Goal: Transaction & Acquisition: Purchase product/service

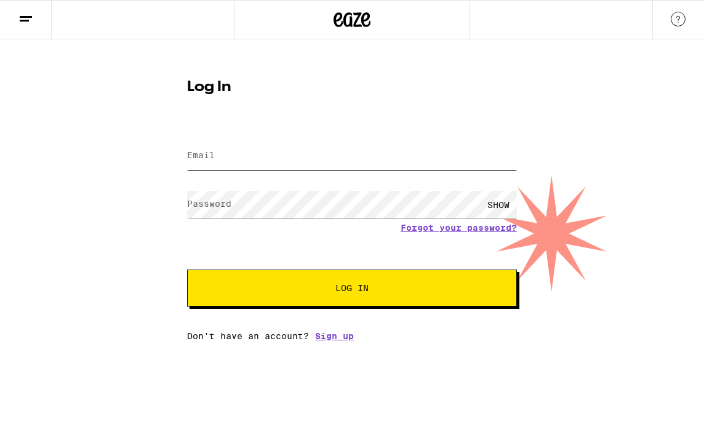
type input "zapata.potato@gmail.com"
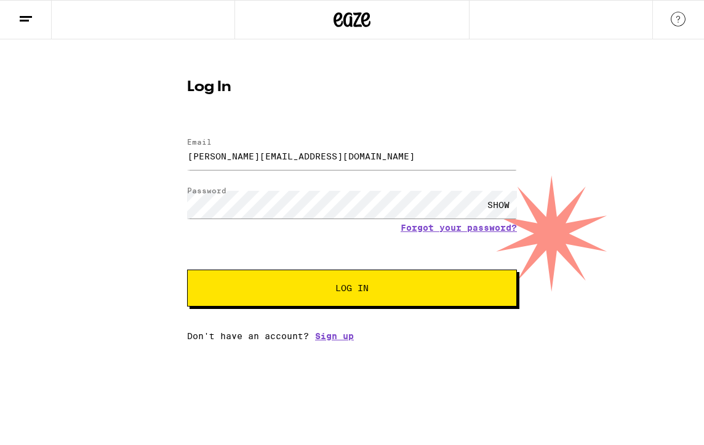
click at [301, 284] on button "Log In" at bounding box center [352, 288] width 330 height 37
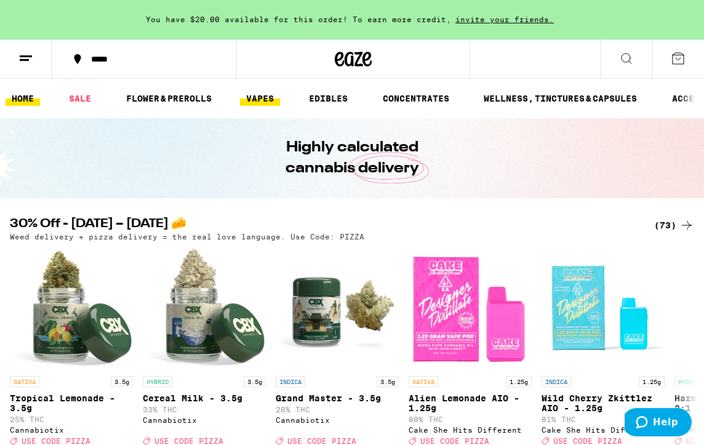
click at [268, 98] on link "VAPES" at bounding box center [260, 98] width 40 height 15
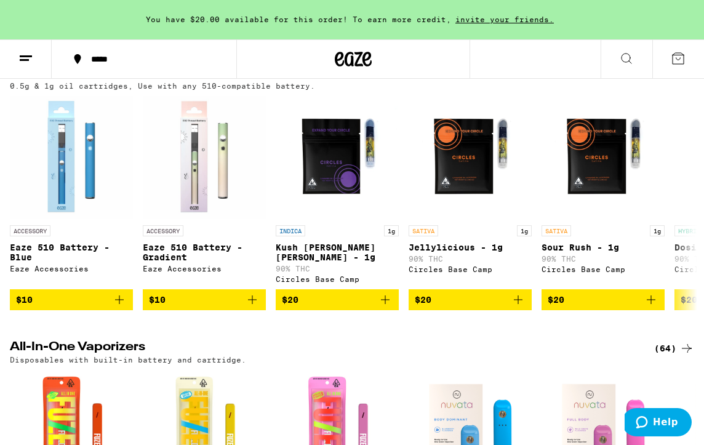
scroll to position [144, 0]
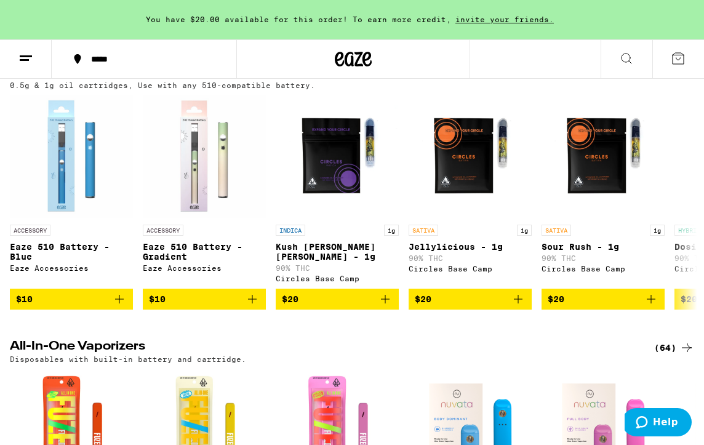
click at [685, 345] on icon at bounding box center [687, 347] width 15 height 15
click at [684, 340] on icon at bounding box center [687, 347] width 15 height 15
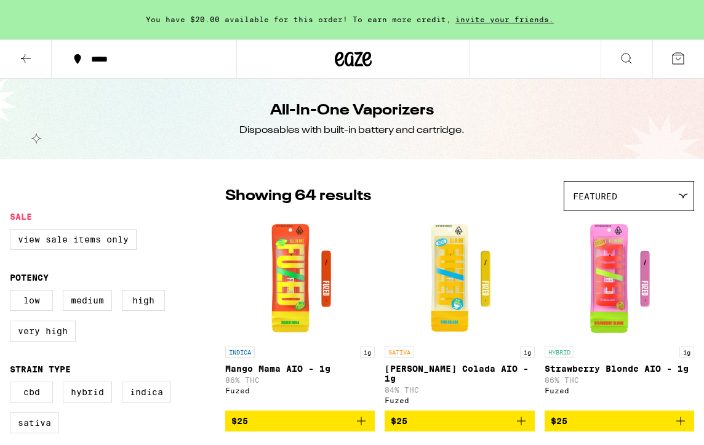
click at [684, 339] on link "HYBRID 1g Strawberry Blonde AIO - 1g 86% THC Fuzed" at bounding box center [620, 313] width 150 height 193
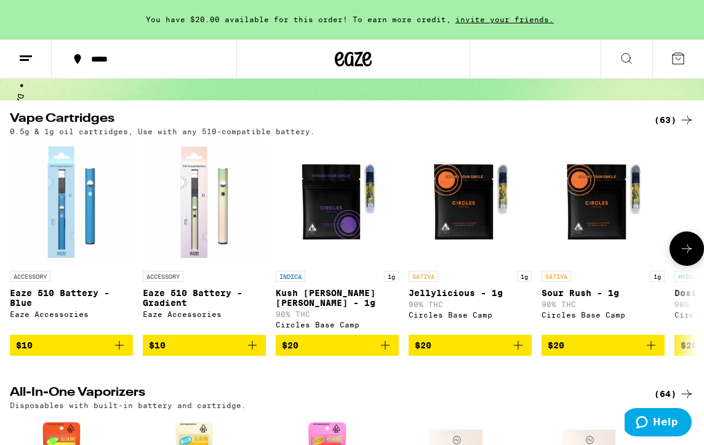
scroll to position [102, 0]
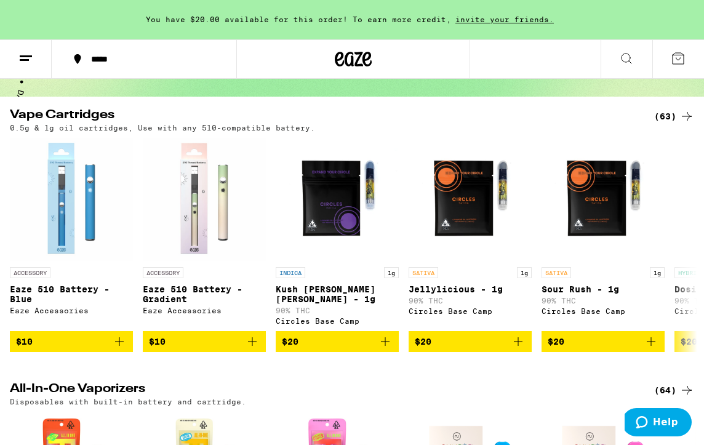
click at [690, 114] on icon at bounding box center [687, 116] width 15 height 15
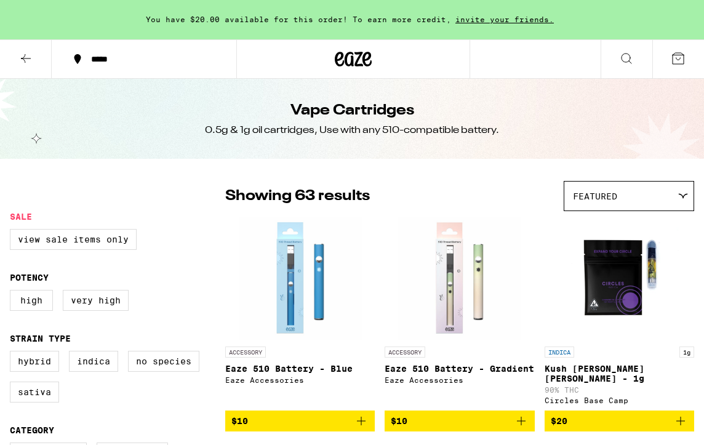
click at [683, 115] on div "Vape Cartridges 0.5g & 1g oil cartridges, Use with any 510-compatible battery." at bounding box center [352, 119] width 704 height 80
drag, startPoint x: 36, startPoint y: 56, endPoint x: 58, endPoint y: 44, distance: 25.4
click at [50, 44] on button at bounding box center [26, 59] width 52 height 39
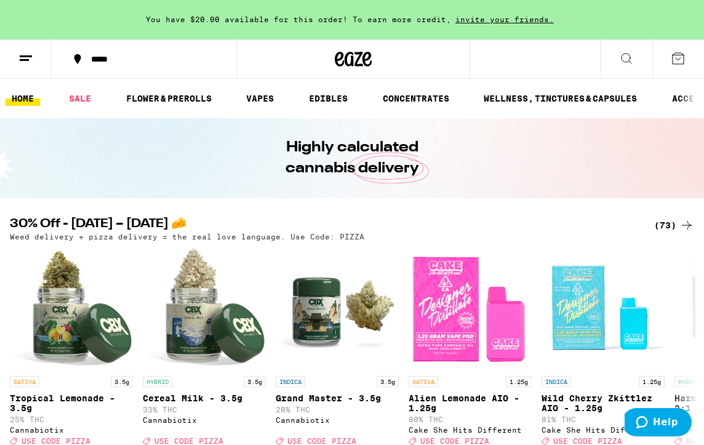
click at [77, 107] on ul "HOME SALE FLOWER & PREROLLS VAPES EDIBLES CONCENTRATES WELLNESS, TINCTURES & CA…" at bounding box center [352, 98] width 704 height 39
click at [79, 95] on link "SALE" at bounding box center [80, 98] width 34 height 15
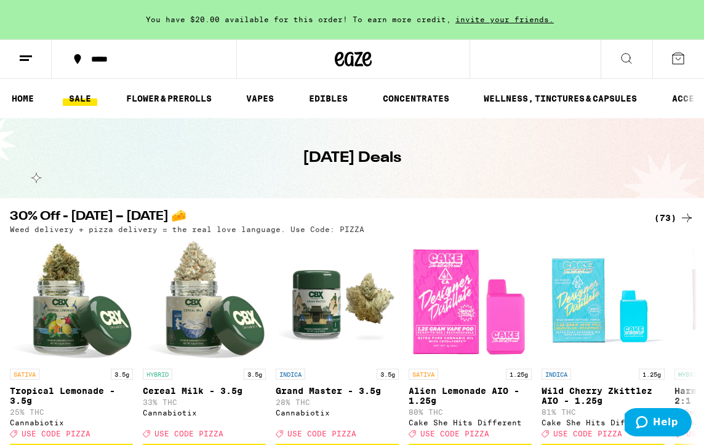
click at [111, 63] on div "*****" at bounding box center [151, 59] width 133 height 9
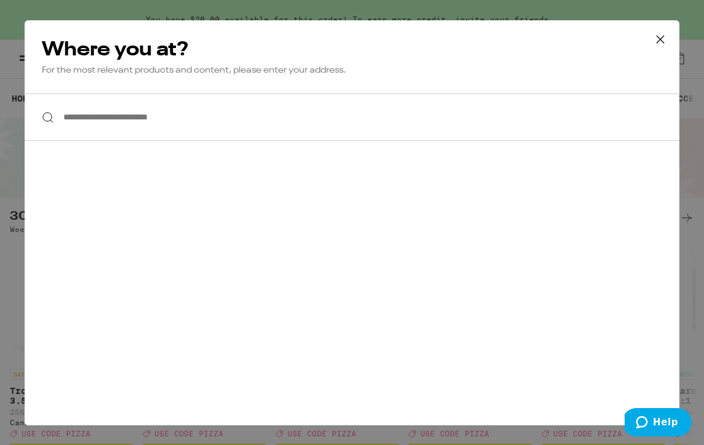
click at [197, 126] on input "**********" at bounding box center [352, 117] width 655 height 47
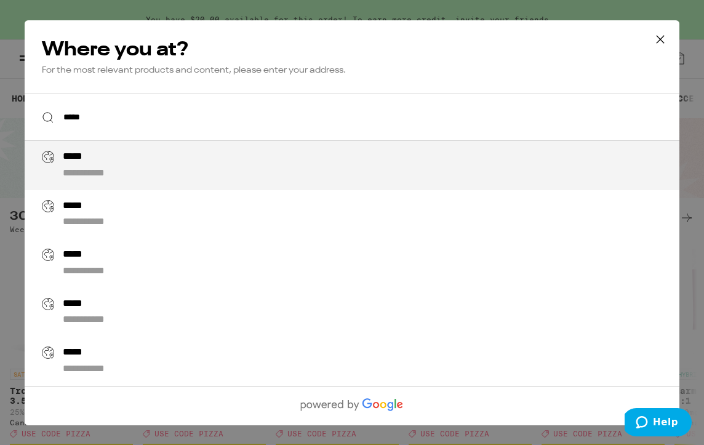
click at [299, 176] on div "**********" at bounding box center [377, 166] width 628 height 30
type input "**********"
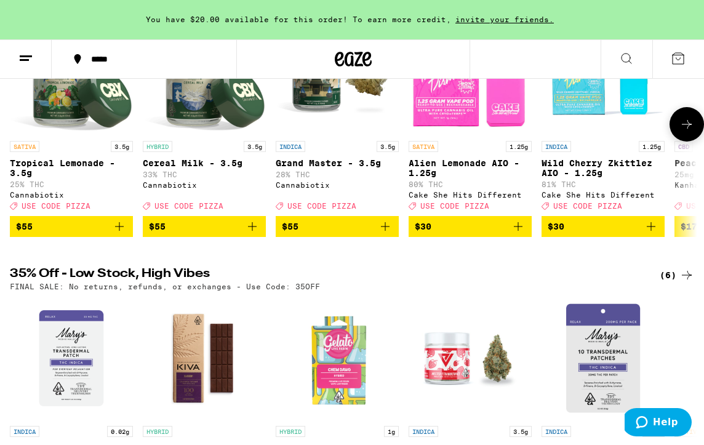
scroll to position [440, 0]
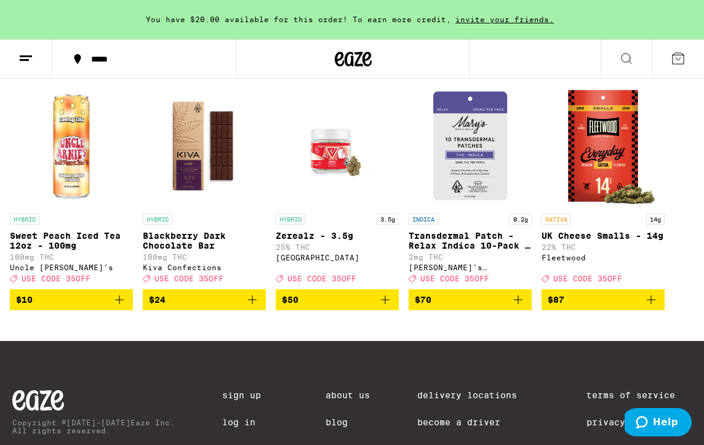
click at [132, 59] on div "*****" at bounding box center [151, 59] width 133 height 9
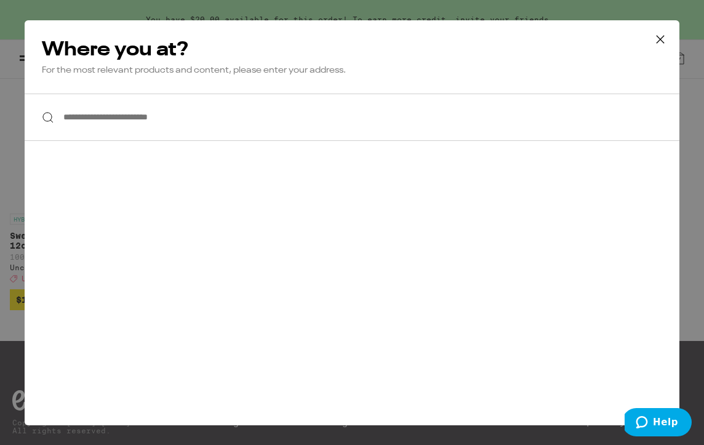
click at [211, 124] on input "**********" at bounding box center [352, 117] width 655 height 47
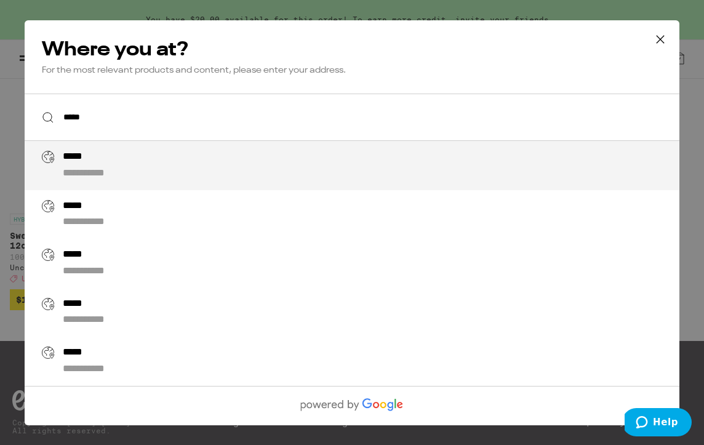
click at [190, 175] on div "**********" at bounding box center [377, 166] width 628 height 30
type input "**********"
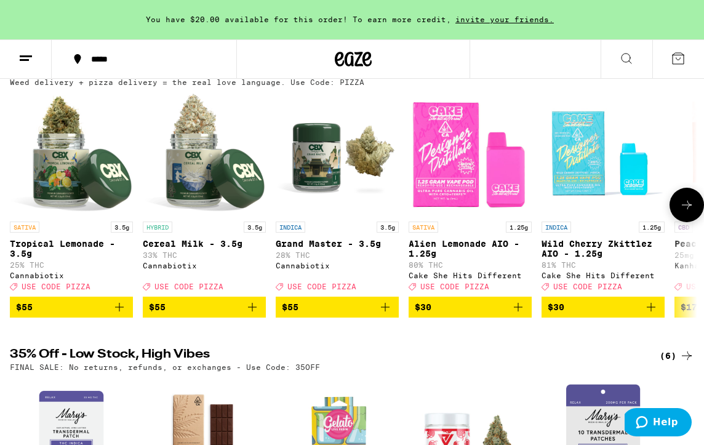
scroll to position [146, 0]
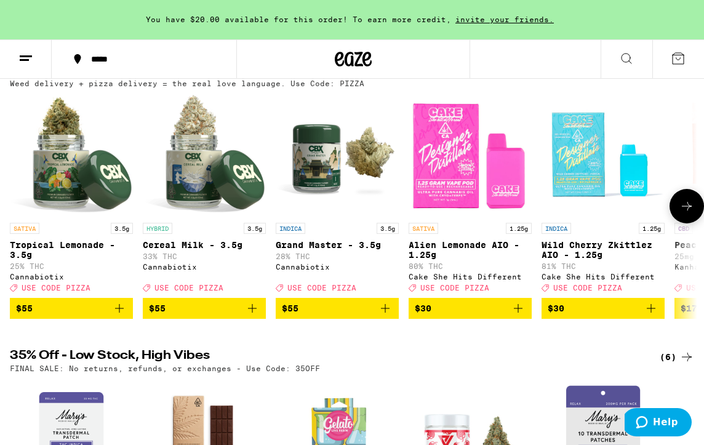
click at [684, 203] on button at bounding box center [687, 206] width 34 height 34
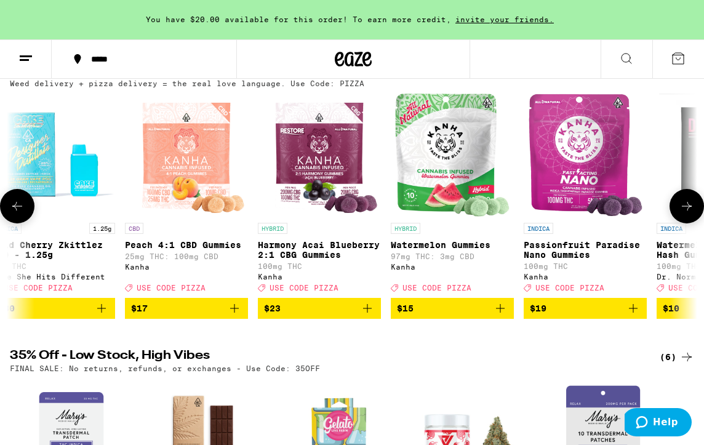
scroll to position [0, 550]
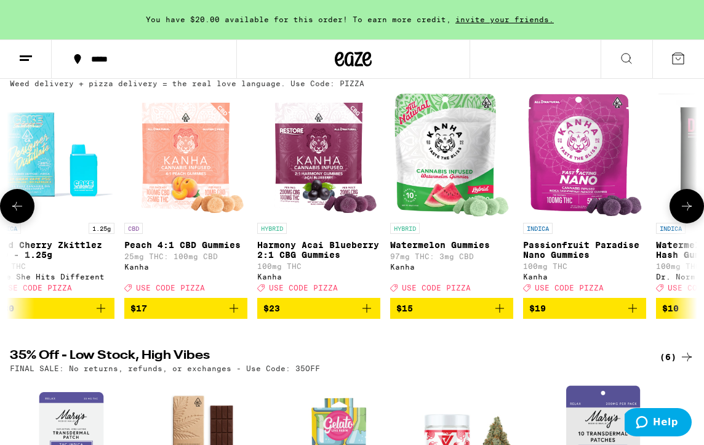
click at [684, 203] on button at bounding box center [687, 206] width 34 height 34
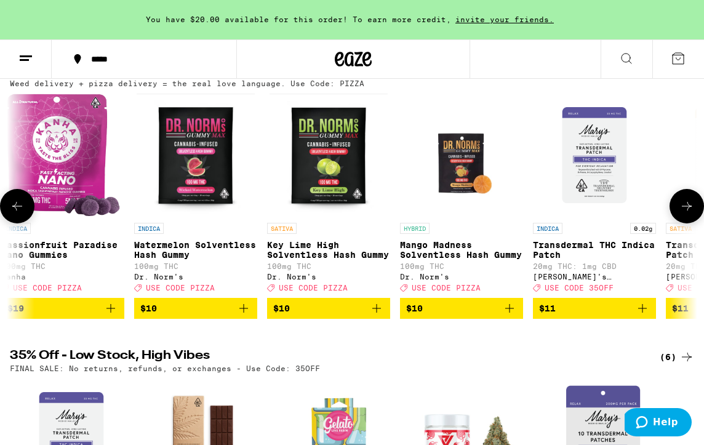
scroll to position [0, 1101]
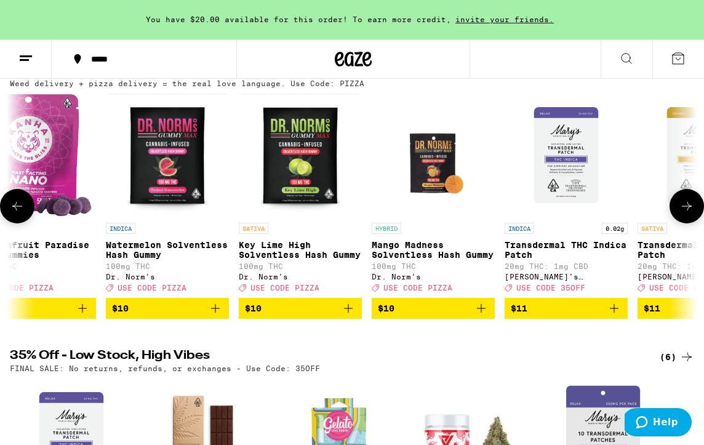
click at [684, 203] on button at bounding box center [687, 206] width 34 height 34
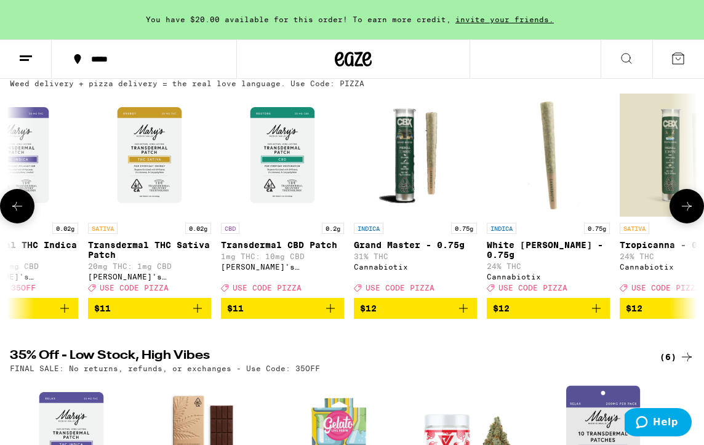
scroll to position [0, 1651]
click at [684, 203] on button at bounding box center [687, 206] width 34 height 34
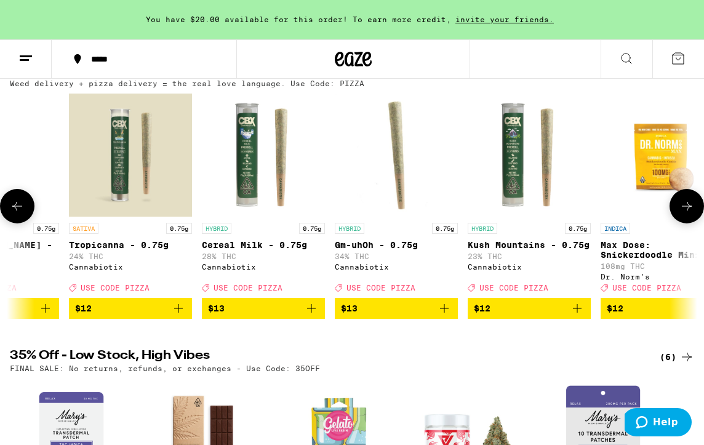
click at [684, 203] on button at bounding box center [687, 206] width 34 height 34
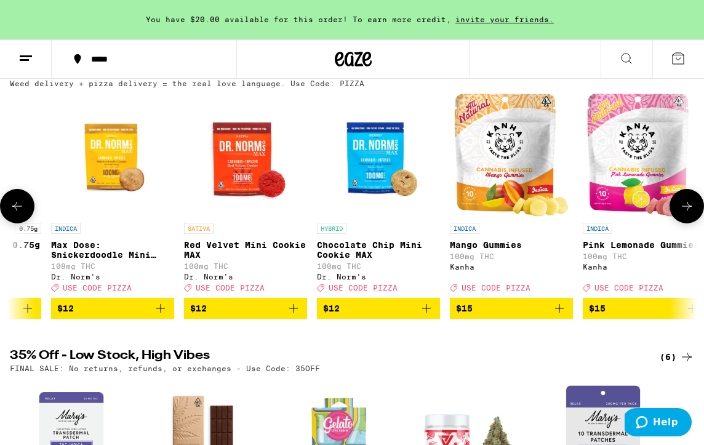
scroll to position [0, 2752]
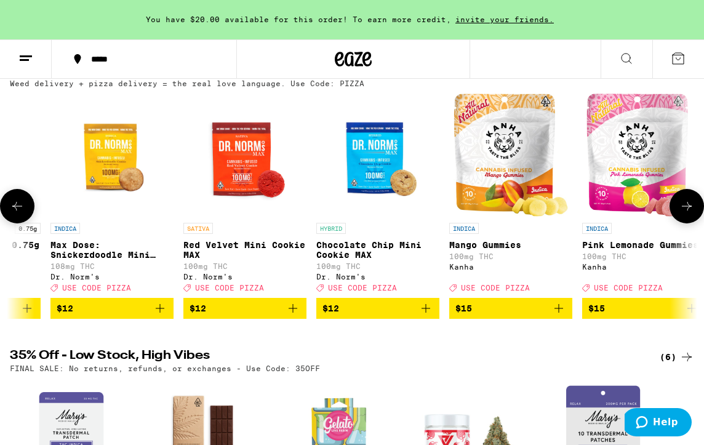
click at [684, 203] on button at bounding box center [687, 206] width 34 height 34
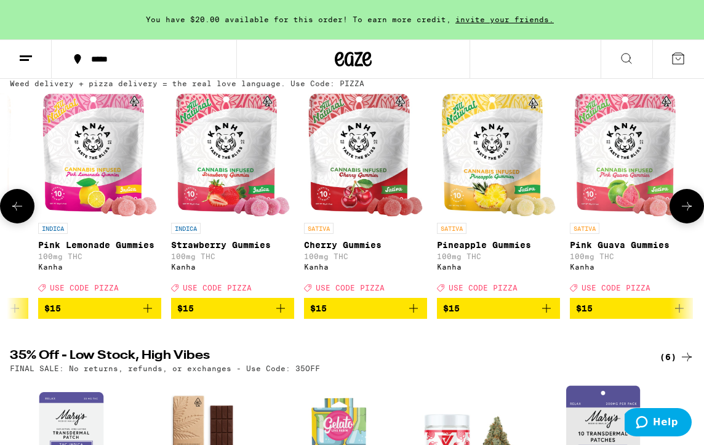
scroll to position [0, 3303]
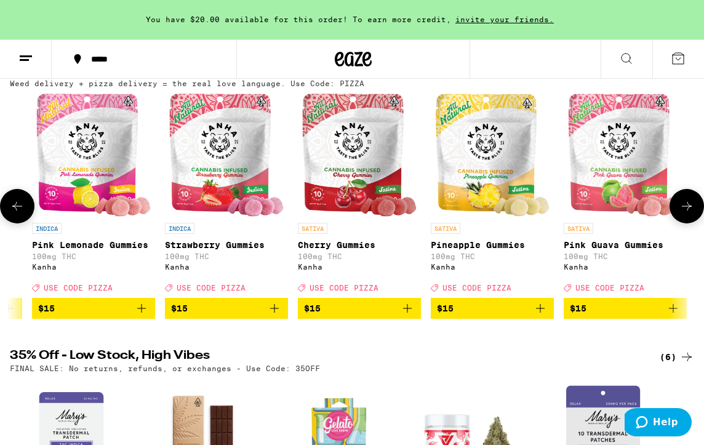
click at [684, 203] on button at bounding box center [687, 206] width 34 height 34
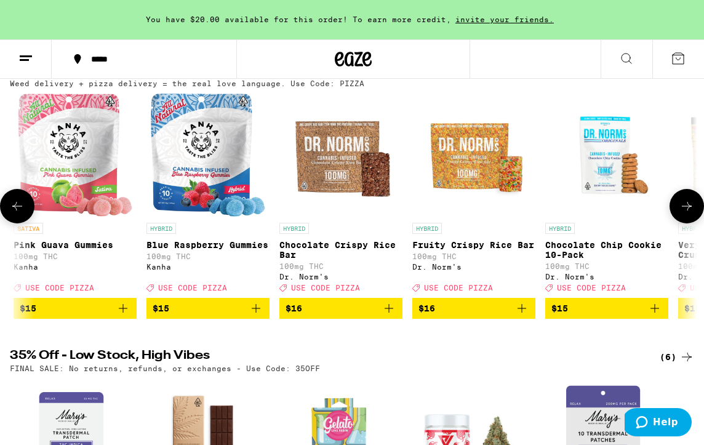
click at [684, 203] on button at bounding box center [687, 206] width 34 height 34
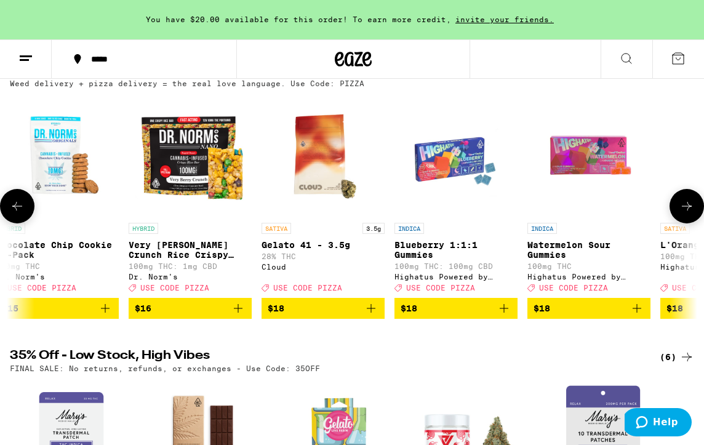
scroll to position [0, 4403]
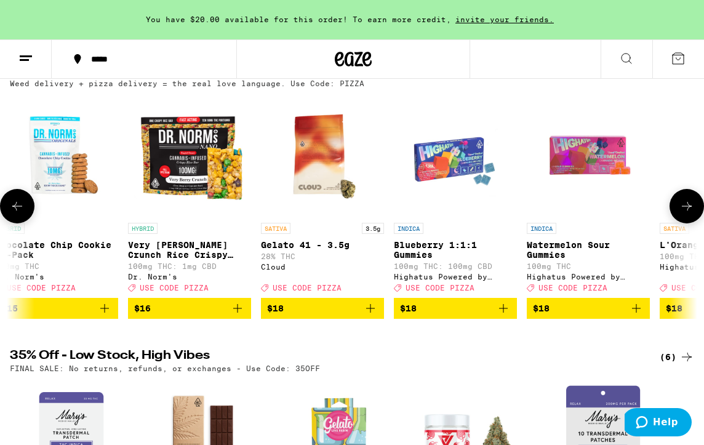
click at [684, 203] on button at bounding box center [687, 206] width 34 height 34
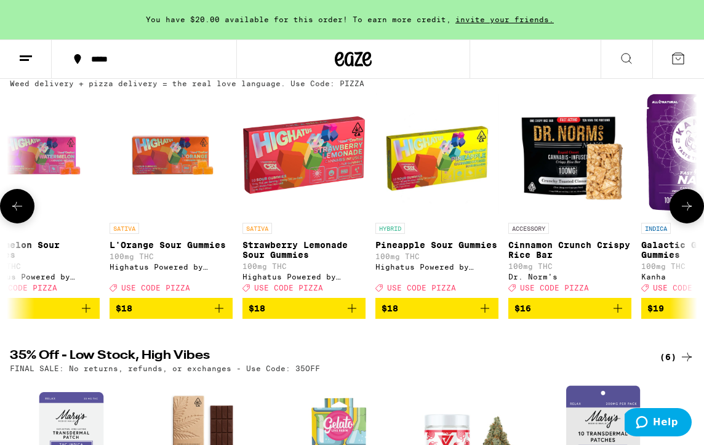
click at [684, 203] on button at bounding box center [687, 206] width 34 height 34
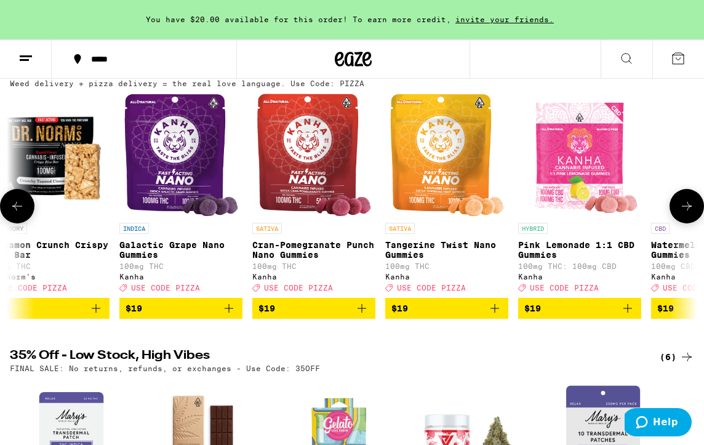
scroll to position [0, 5504]
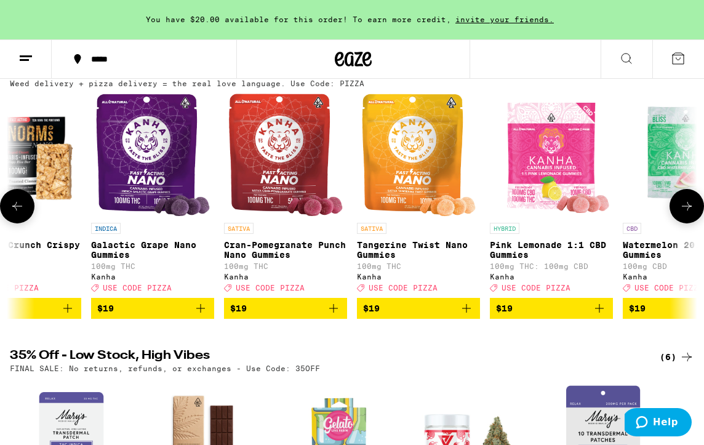
click at [684, 203] on button at bounding box center [687, 206] width 34 height 34
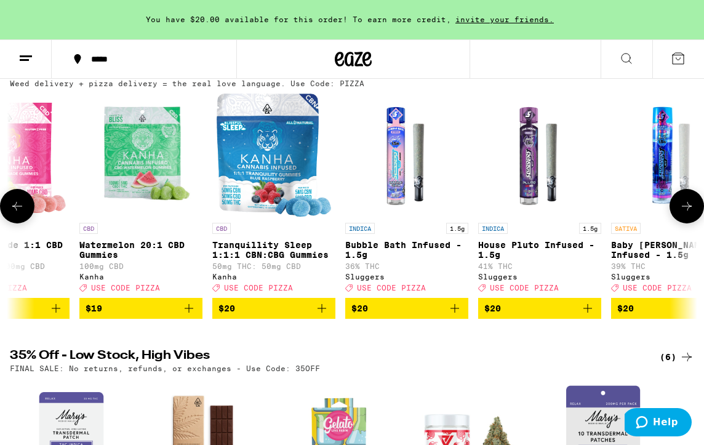
scroll to position [0, 6055]
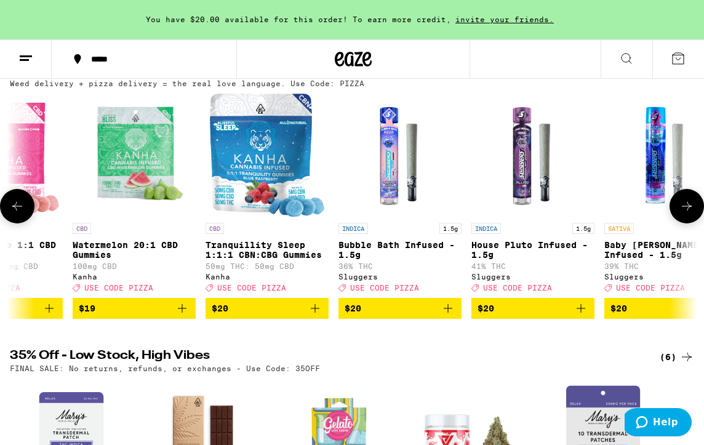
click at [684, 203] on button at bounding box center [687, 206] width 34 height 34
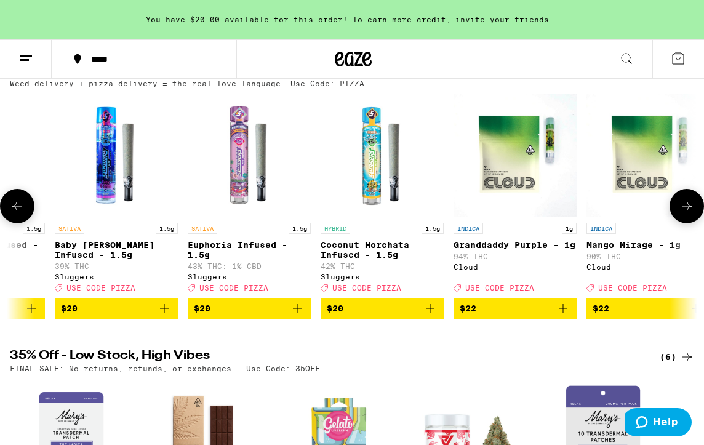
scroll to position [0, 6605]
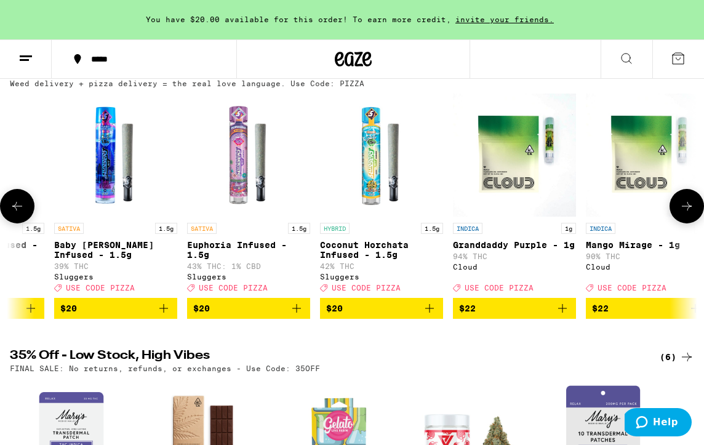
click at [685, 204] on button at bounding box center [687, 206] width 34 height 34
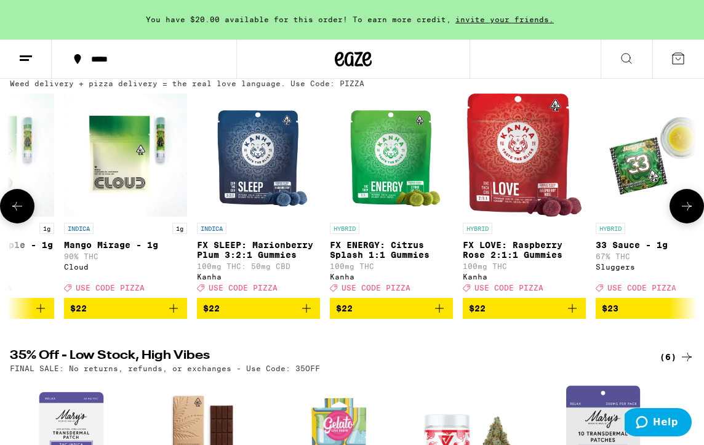
scroll to position [0, 7156]
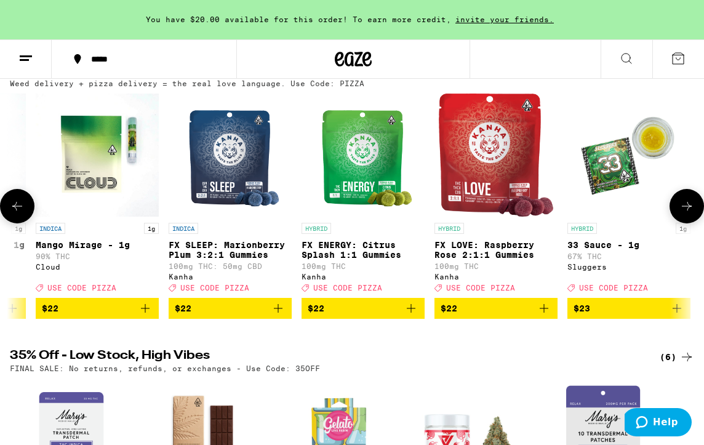
click at [685, 204] on button at bounding box center [687, 206] width 34 height 34
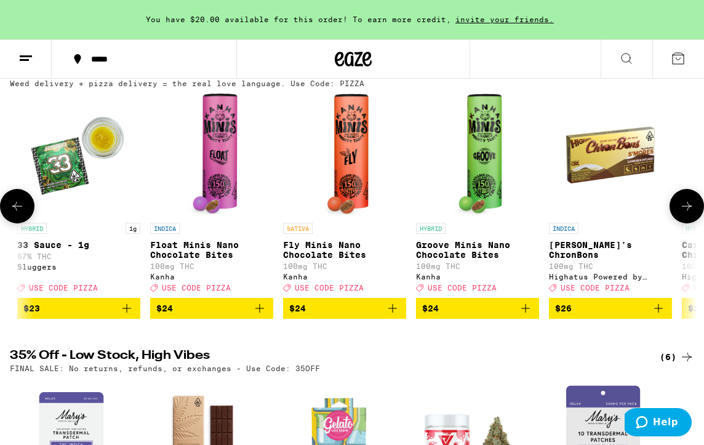
click at [685, 204] on button at bounding box center [687, 206] width 34 height 34
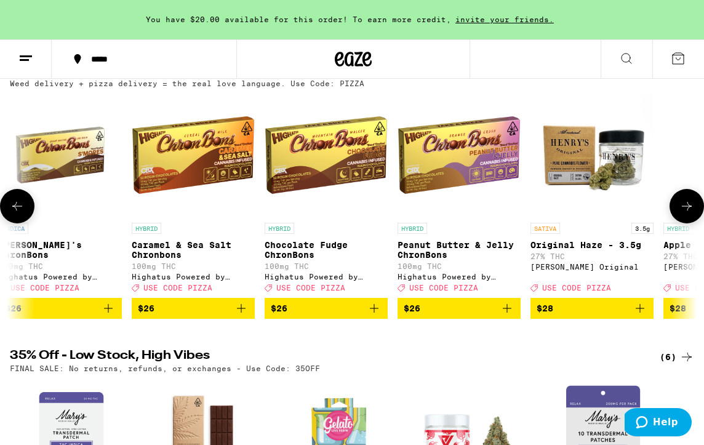
click at [685, 204] on button at bounding box center [687, 206] width 34 height 34
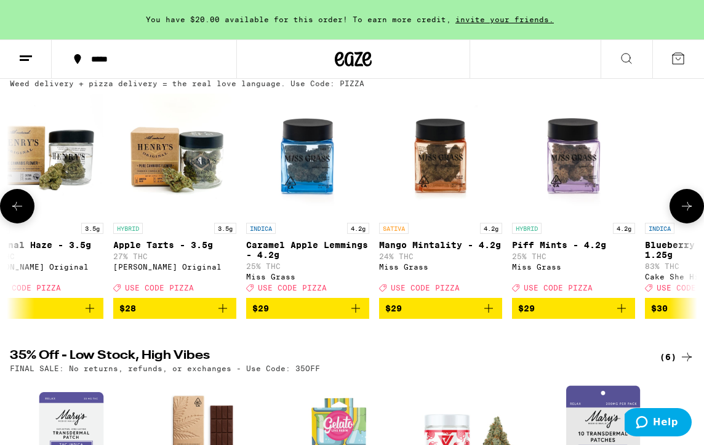
click at [685, 204] on button at bounding box center [687, 206] width 34 height 34
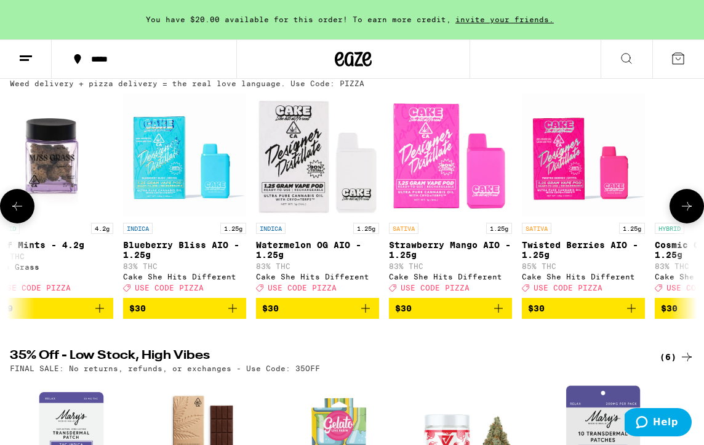
scroll to position [0, 9357]
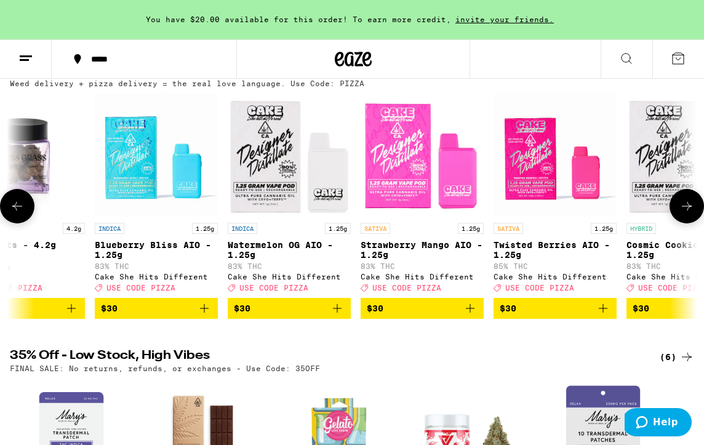
click at [685, 204] on button at bounding box center [687, 206] width 34 height 34
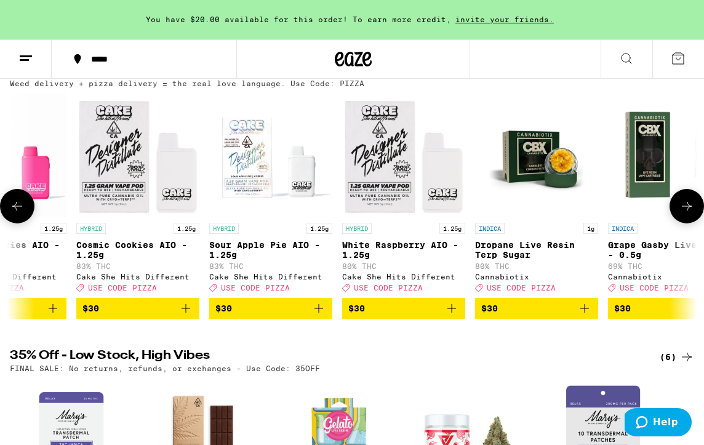
click at [685, 204] on button at bounding box center [687, 206] width 34 height 34
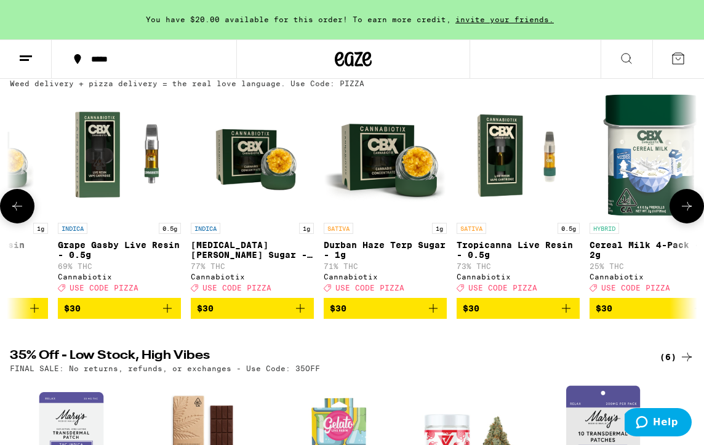
click at [685, 204] on button at bounding box center [687, 206] width 34 height 34
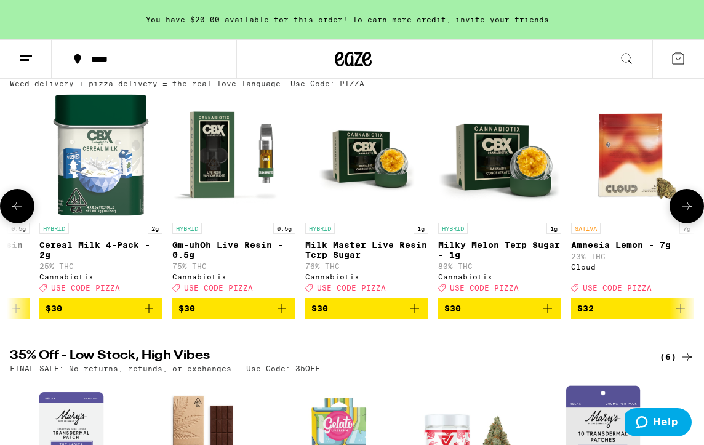
click at [685, 204] on button at bounding box center [687, 206] width 34 height 34
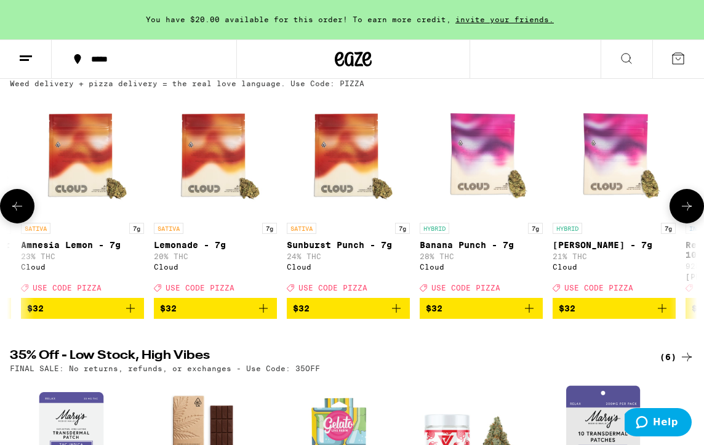
click at [685, 204] on button at bounding box center [687, 206] width 34 height 34
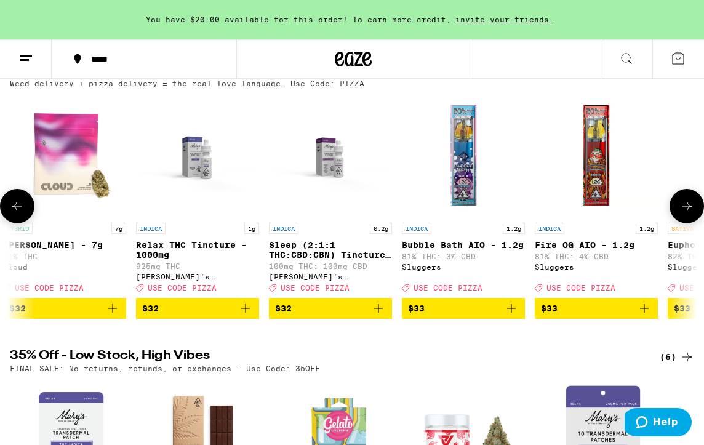
scroll to position [0, 12109]
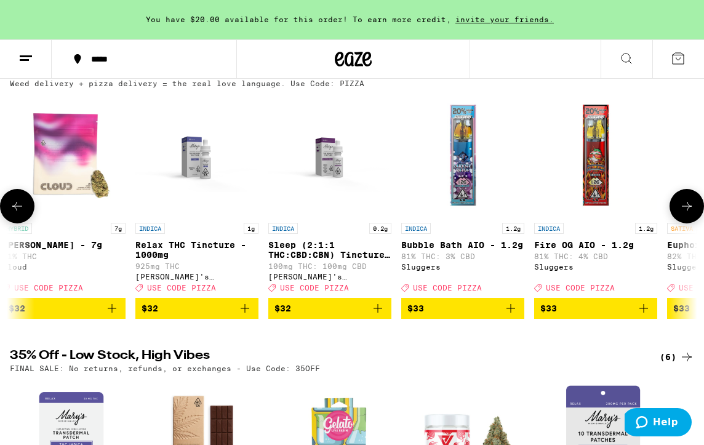
click at [685, 204] on button at bounding box center [687, 206] width 34 height 34
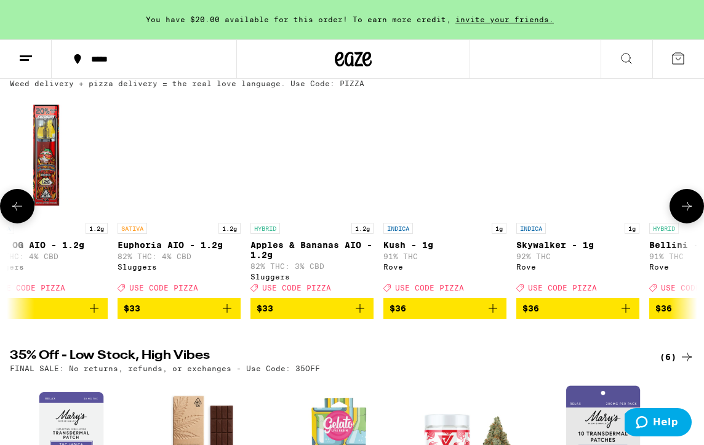
scroll to position [0, 12660]
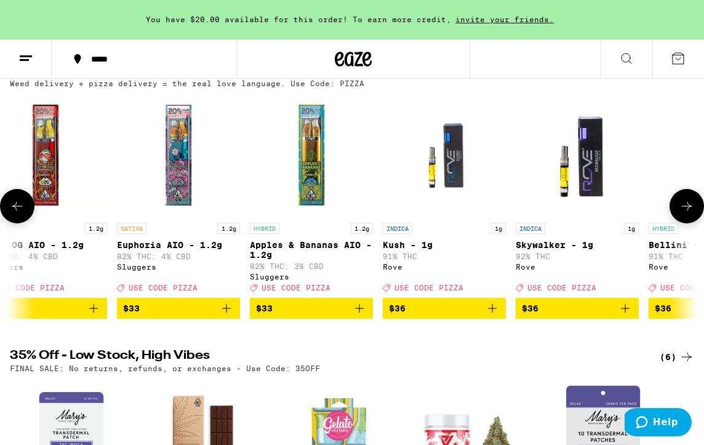
click at [685, 204] on button at bounding box center [687, 206] width 34 height 34
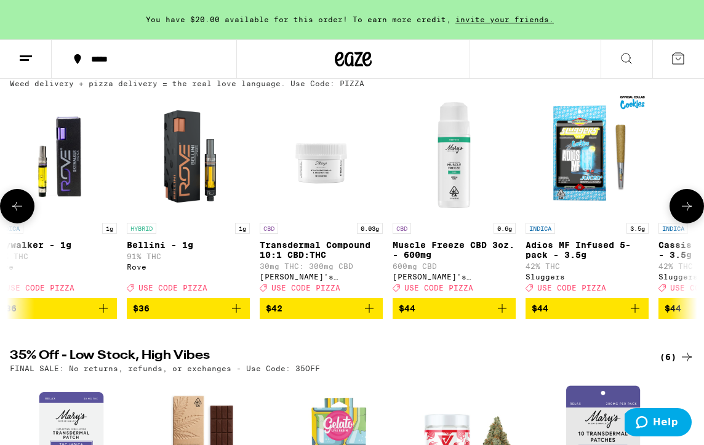
scroll to position [0, 13210]
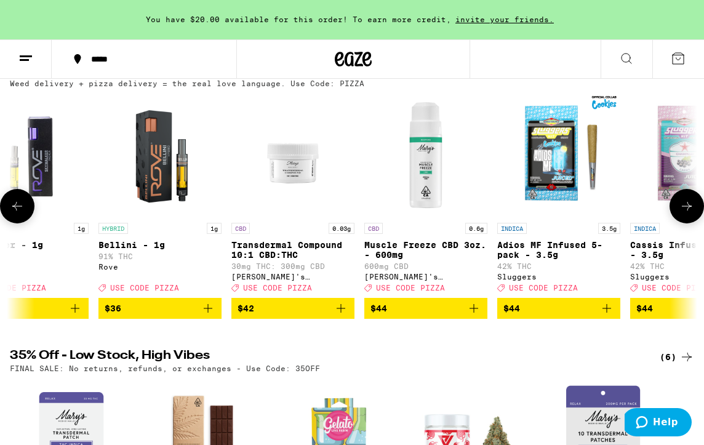
click at [685, 204] on button at bounding box center [687, 206] width 34 height 34
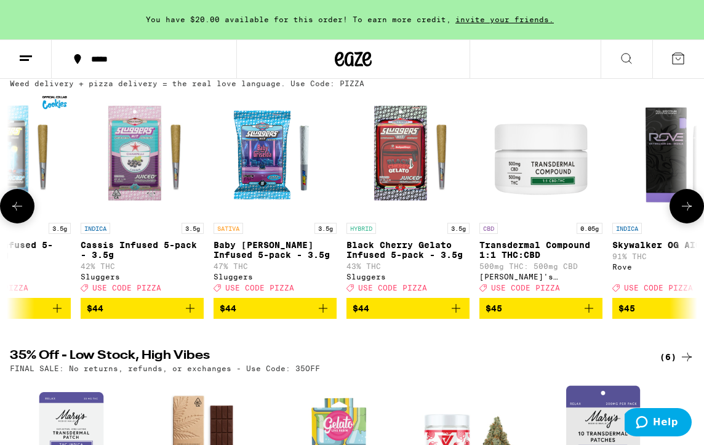
scroll to position [0, 13761]
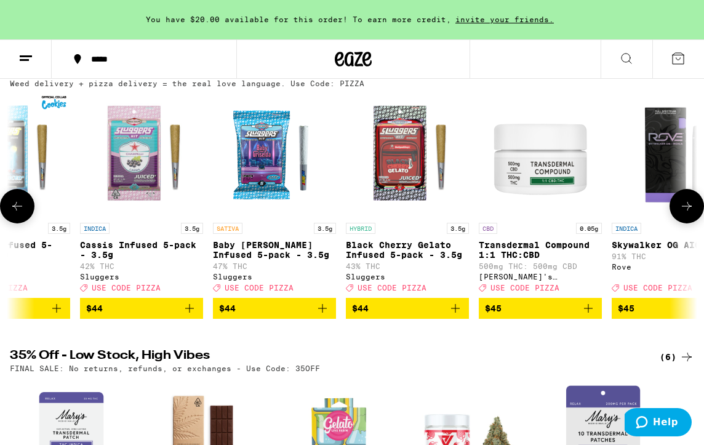
click at [685, 204] on button at bounding box center [687, 206] width 34 height 34
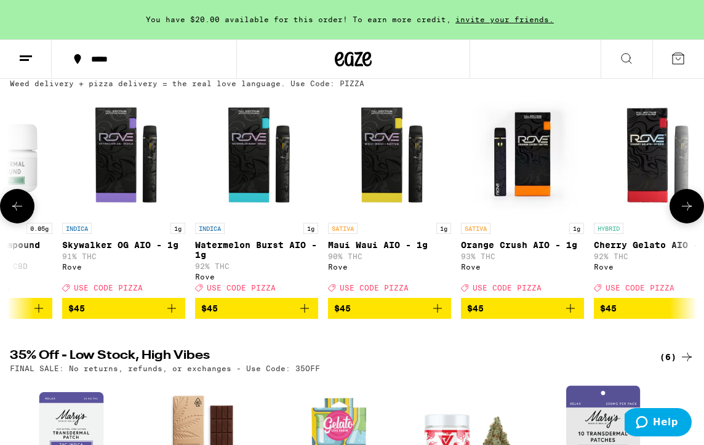
scroll to position [0, 14311]
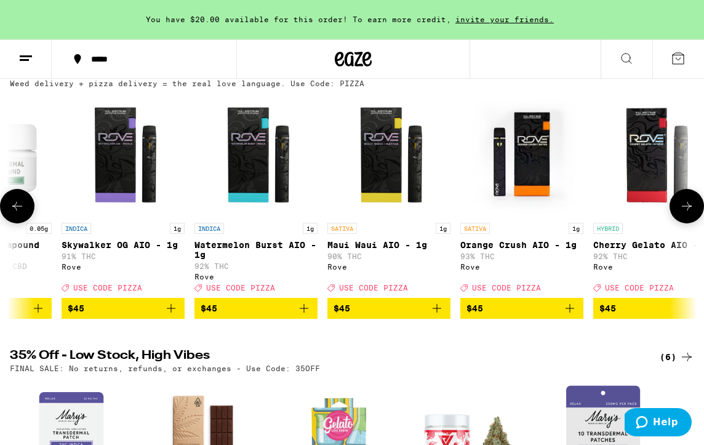
click at [689, 214] on icon at bounding box center [687, 206] width 15 height 15
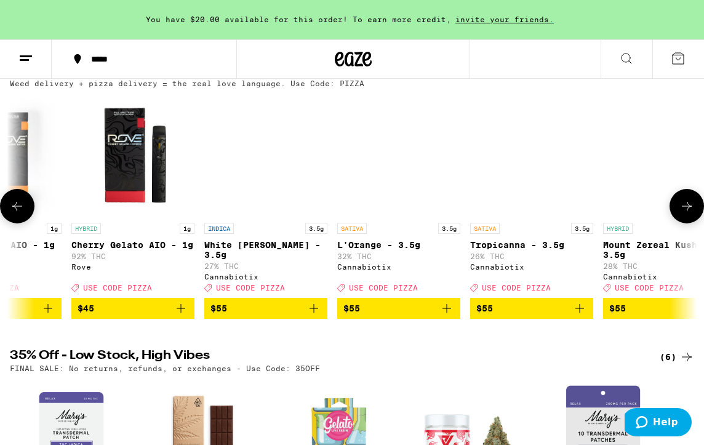
scroll to position [0, 14862]
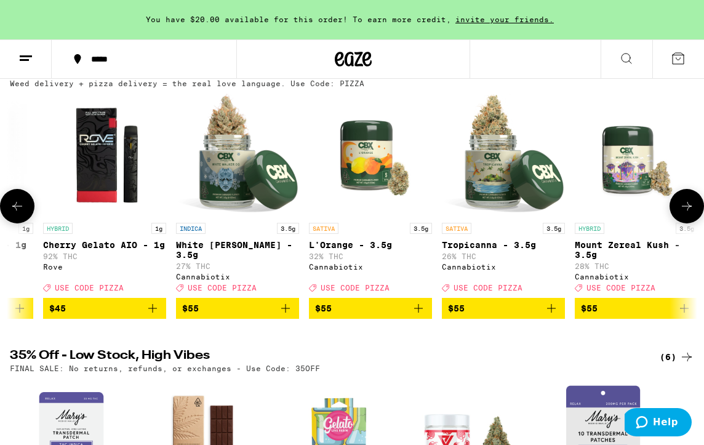
click at [689, 214] on icon at bounding box center [687, 206] width 15 height 15
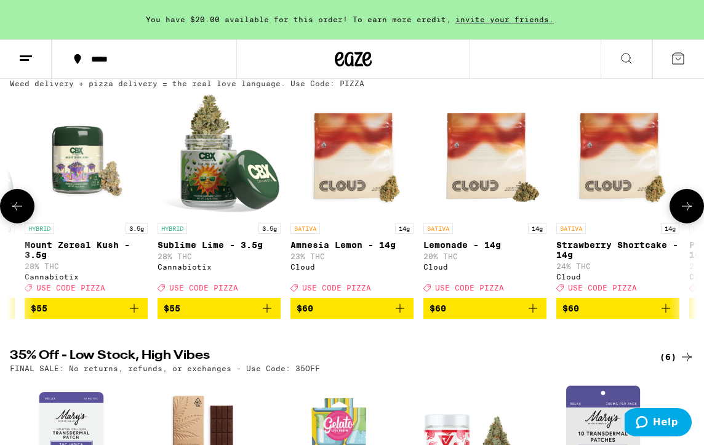
click at [689, 214] on icon at bounding box center [687, 206] width 15 height 15
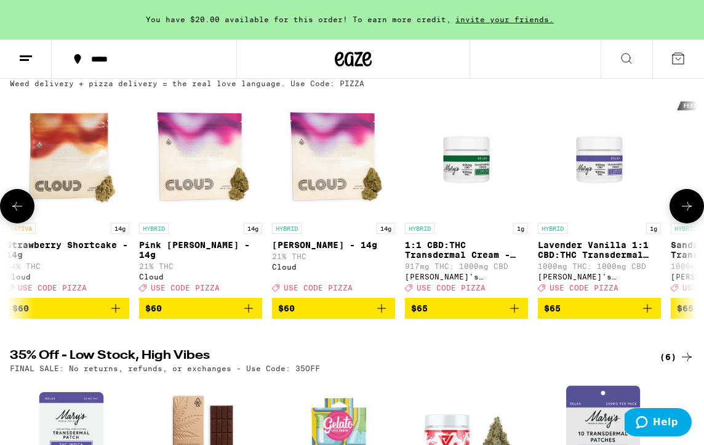
click at [689, 214] on icon at bounding box center [687, 206] width 15 height 15
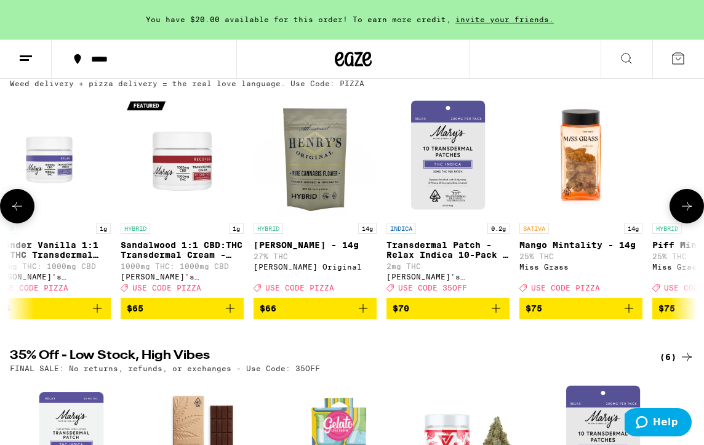
click at [689, 214] on icon at bounding box center [687, 206] width 15 height 15
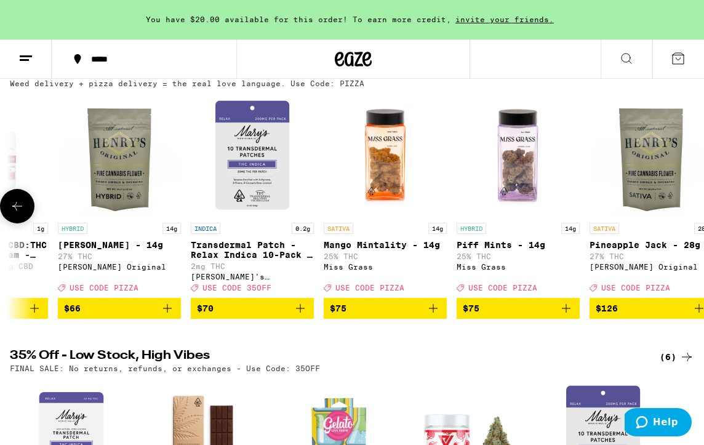
scroll to position [0, 16737]
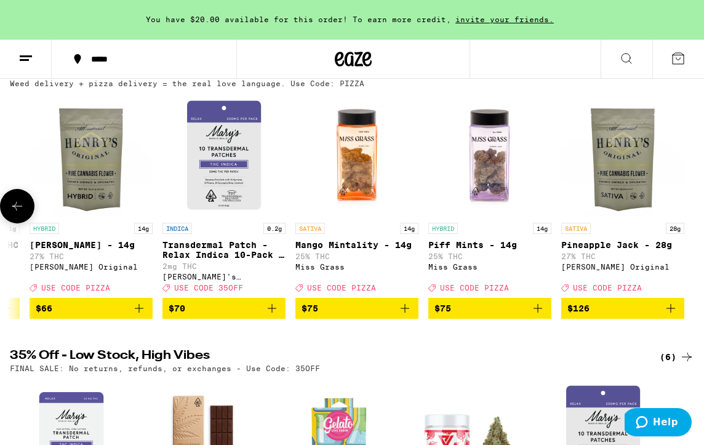
click at [689, 214] on div at bounding box center [687, 206] width 34 height 34
click at [34, 212] on div "SATIVA 3.5g Tropical Lemonade - 3.5g 25% THC Cannabiotix Deal Created with Sket…" at bounding box center [352, 206] width 704 height 225
click at [22, 214] on icon at bounding box center [17, 206] width 15 height 15
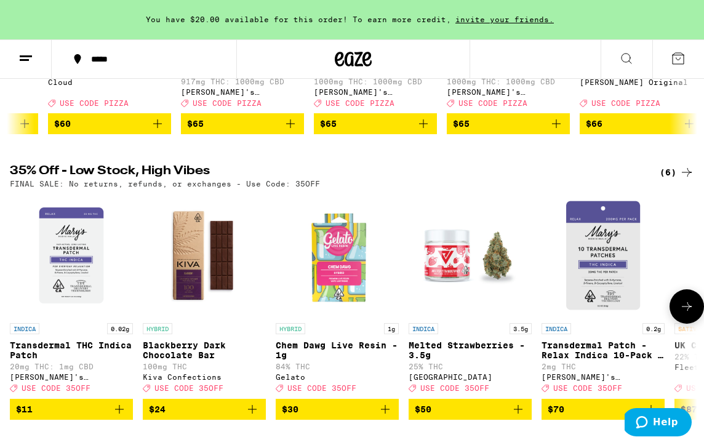
scroll to position [329, 0]
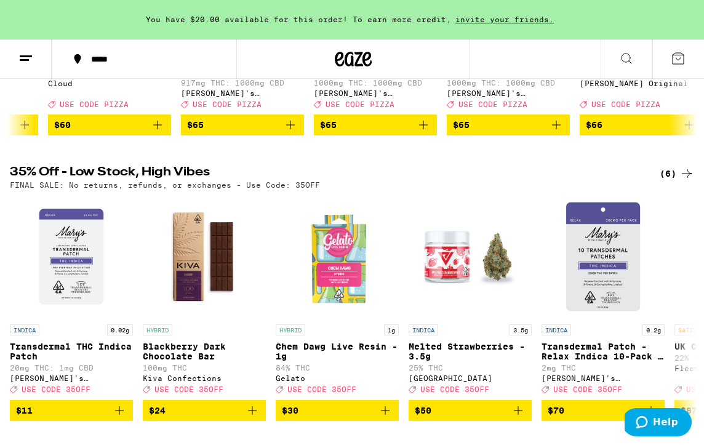
click at [689, 181] on icon at bounding box center [687, 173] width 15 height 15
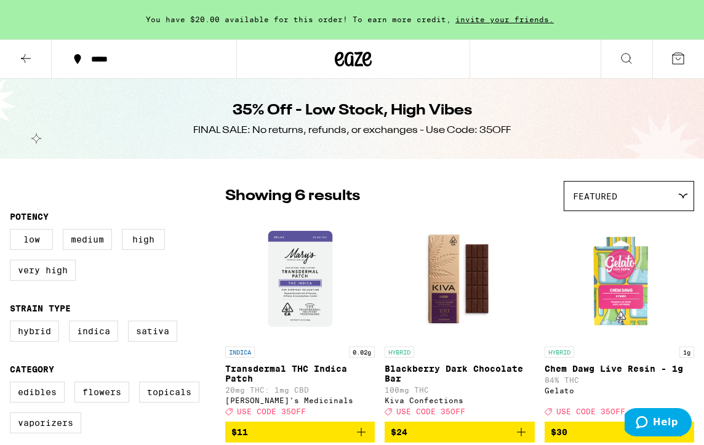
drag, startPoint x: 73, startPoint y: 61, endPoint x: 61, endPoint y: 54, distance: 13.8
click at [61, 54] on button "*****" at bounding box center [144, 59] width 185 height 37
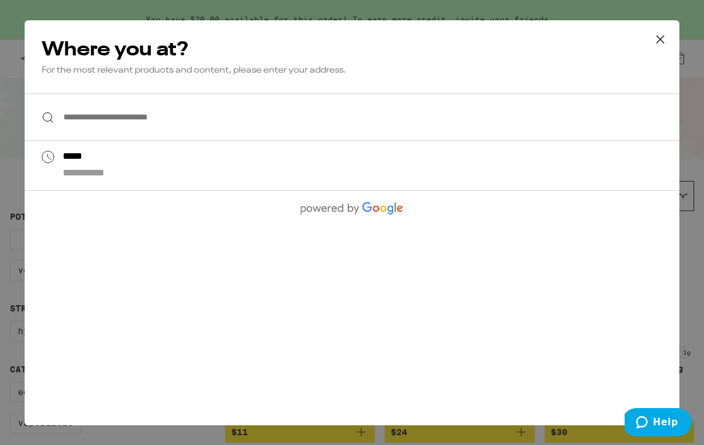
click at [21, 60] on div "**********" at bounding box center [352, 222] width 704 height 445
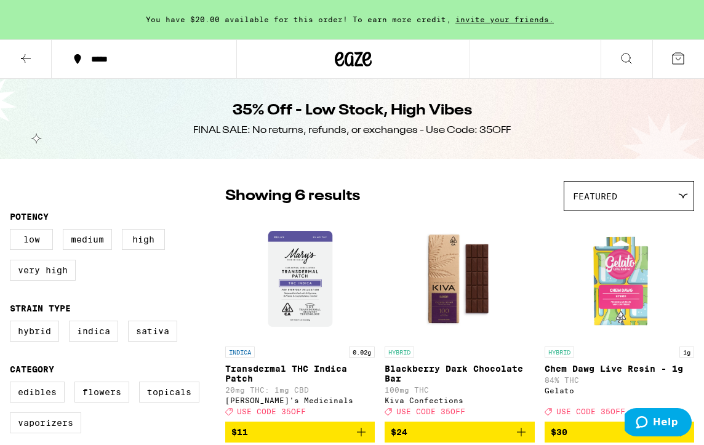
click at [26, 62] on icon at bounding box center [25, 58] width 15 height 15
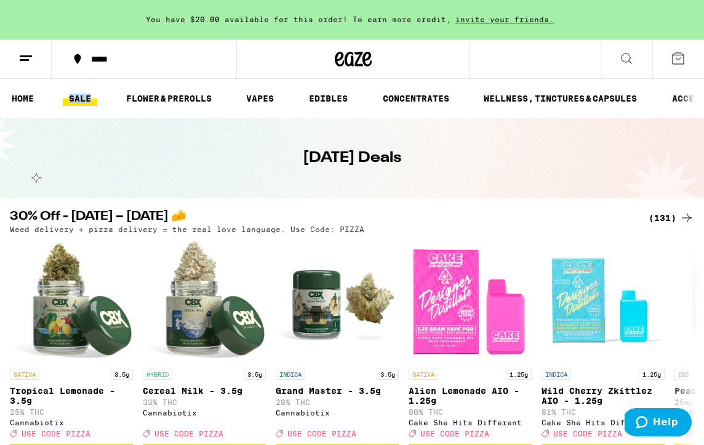
drag, startPoint x: 102, startPoint y: 105, endPoint x: 71, endPoint y: 103, distance: 31.5
click at [71, 103] on li "SALE" at bounding box center [86, 98] width 46 height 15
click at [71, 103] on link "SALE" at bounding box center [80, 98] width 34 height 15
click at [86, 99] on link "SALE" at bounding box center [80, 98] width 34 height 15
click at [92, 98] on link "SALE" at bounding box center [80, 98] width 34 height 15
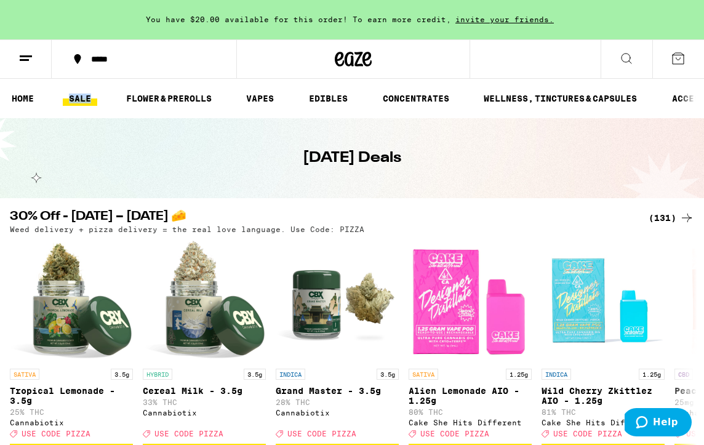
click at [690, 218] on icon at bounding box center [687, 218] width 10 height 9
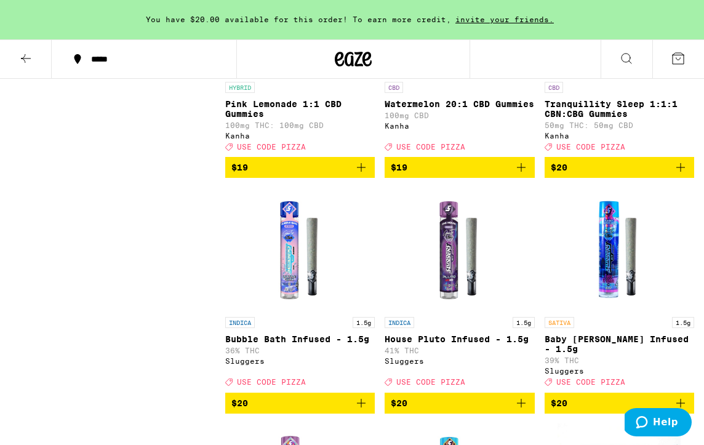
scroll to position [3730, 0]
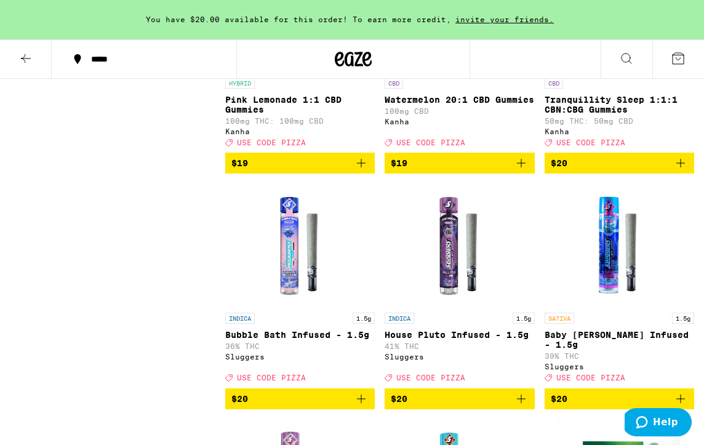
click at [682, 171] on icon "Add to bag" at bounding box center [681, 163] width 15 height 15
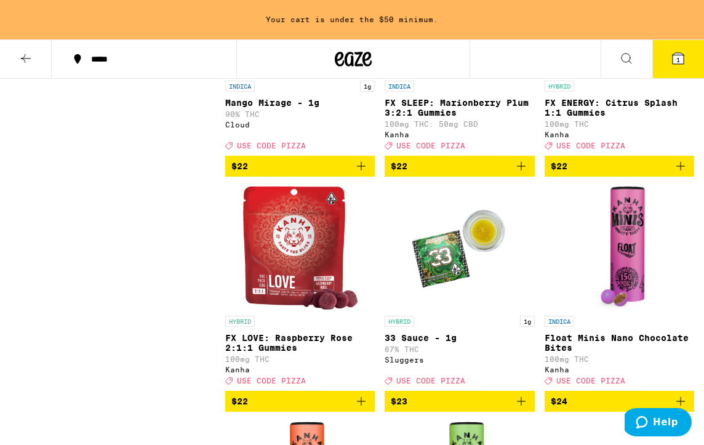
scroll to position [4437, 0]
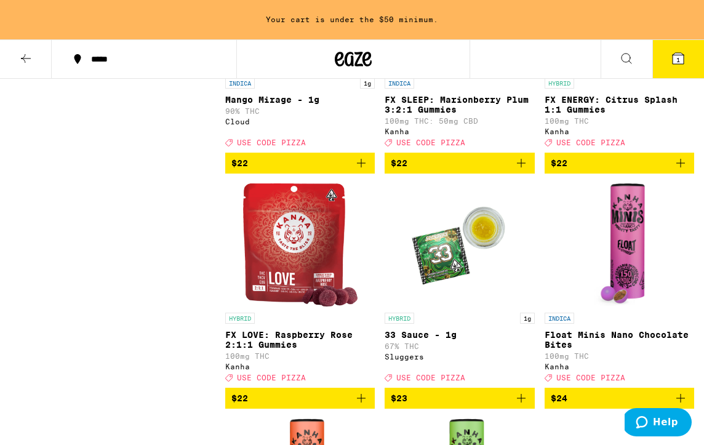
click at [520, 171] on icon "Add to bag" at bounding box center [521, 163] width 15 height 15
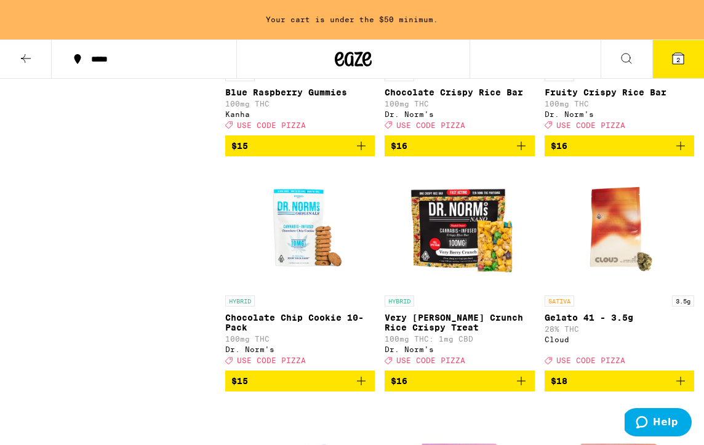
scroll to position [2470, 0]
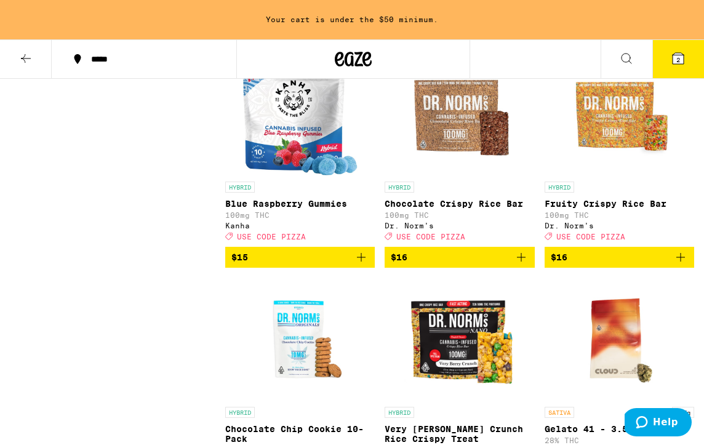
drag, startPoint x: 48, startPoint y: 58, endPoint x: 26, endPoint y: 58, distance: 22.2
click at [26, 58] on button at bounding box center [26, 59] width 52 height 39
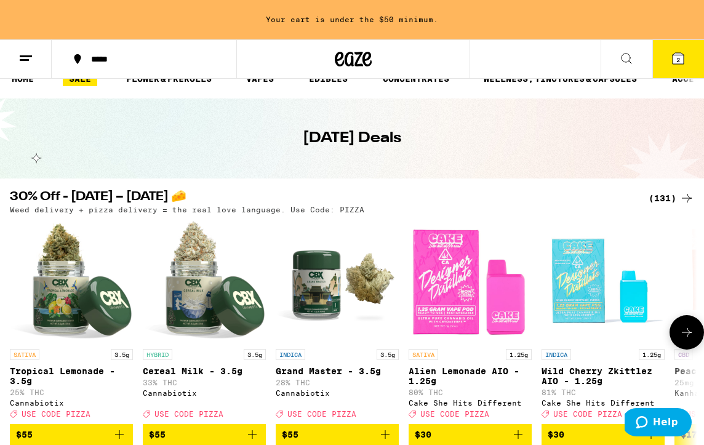
scroll to position [21, 0]
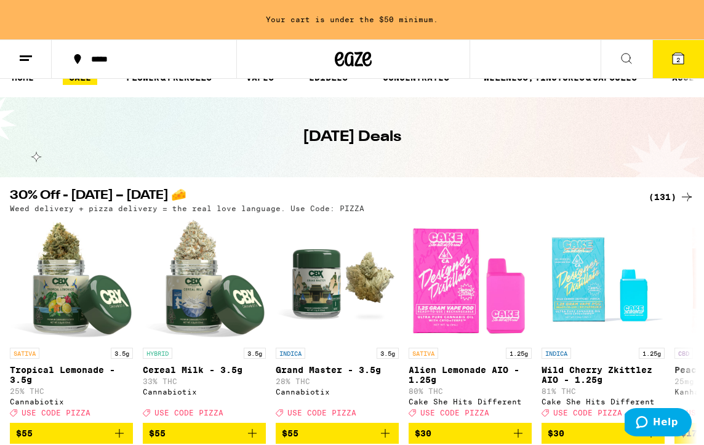
click at [665, 199] on div "(131)" at bounding box center [672, 197] width 46 height 15
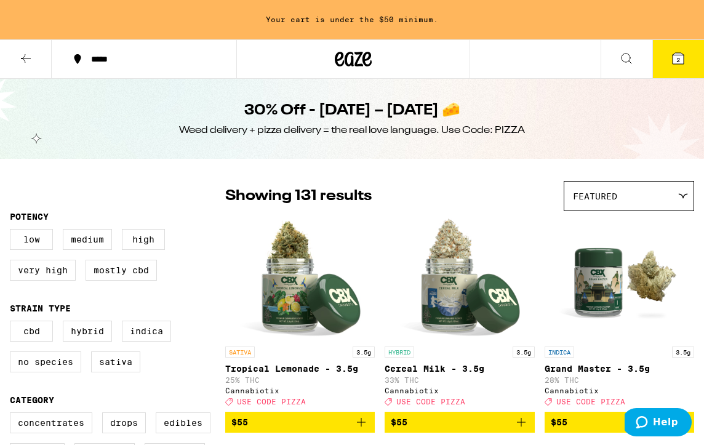
drag, startPoint x: 58, startPoint y: 60, endPoint x: 39, endPoint y: 64, distance: 19.4
click at [39, 64] on div "*****" at bounding box center [118, 58] width 236 height 39
click at [20, 57] on icon at bounding box center [25, 58] width 15 height 15
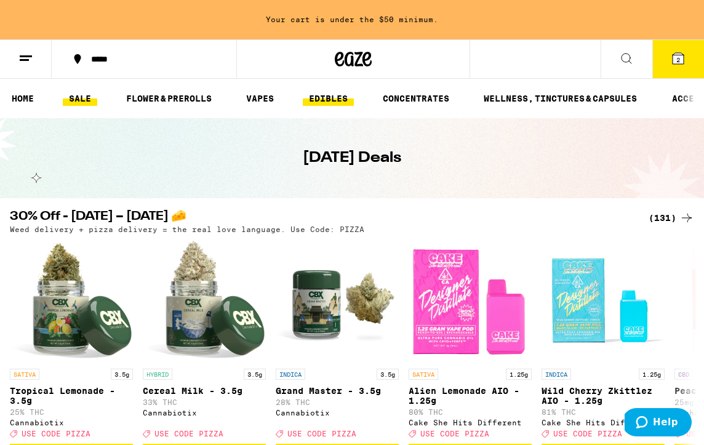
click at [332, 97] on link "EDIBLES" at bounding box center [328, 98] width 51 height 15
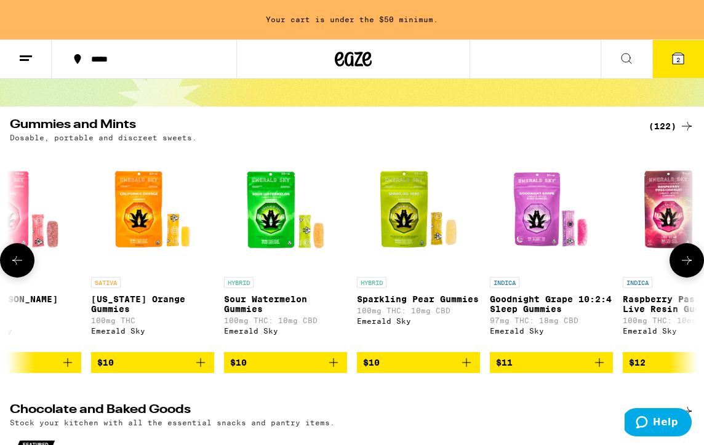
scroll to position [0, 2054]
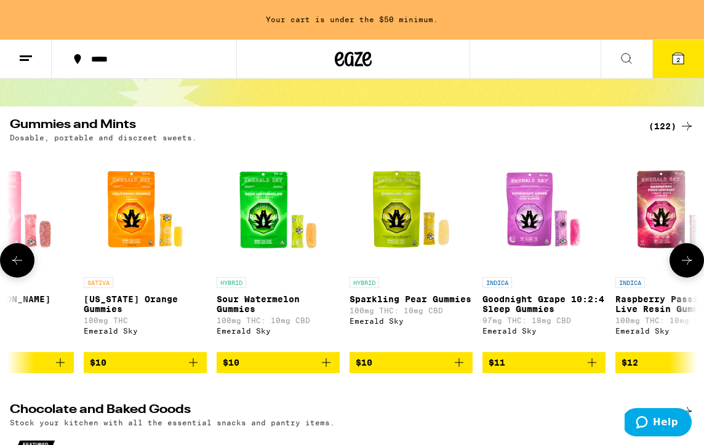
click at [675, 263] on button at bounding box center [687, 260] width 34 height 34
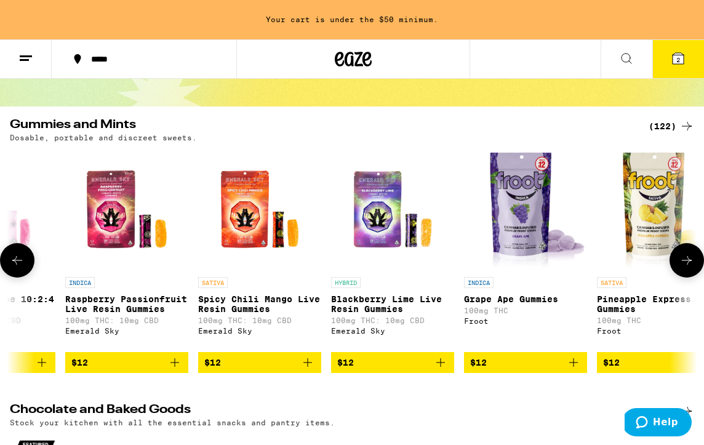
click at [675, 263] on button at bounding box center [687, 260] width 34 height 34
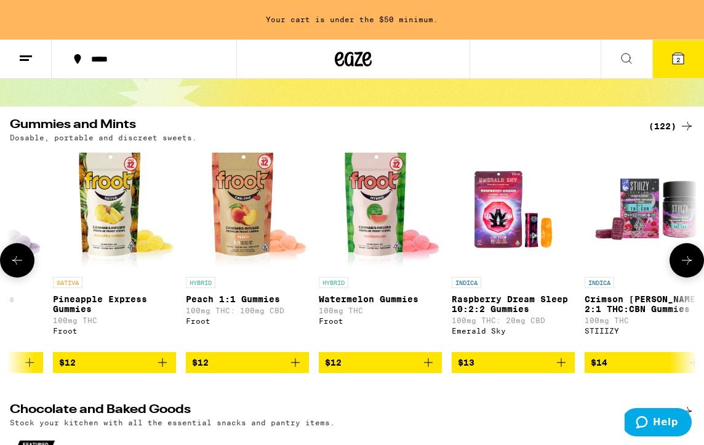
scroll to position [0, 3155]
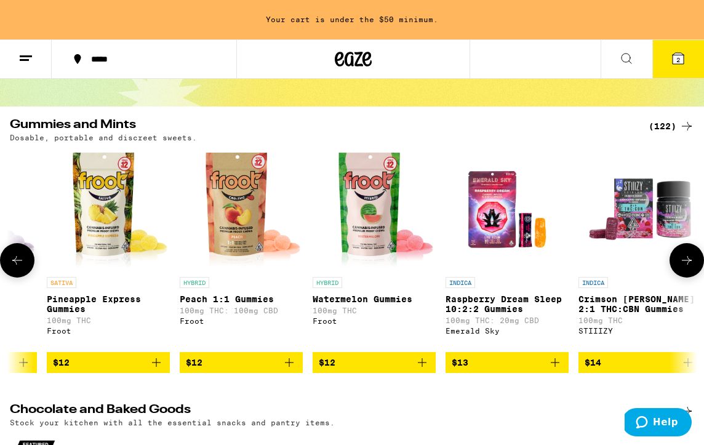
click at [697, 265] on button at bounding box center [687, 260] width 34 height 34
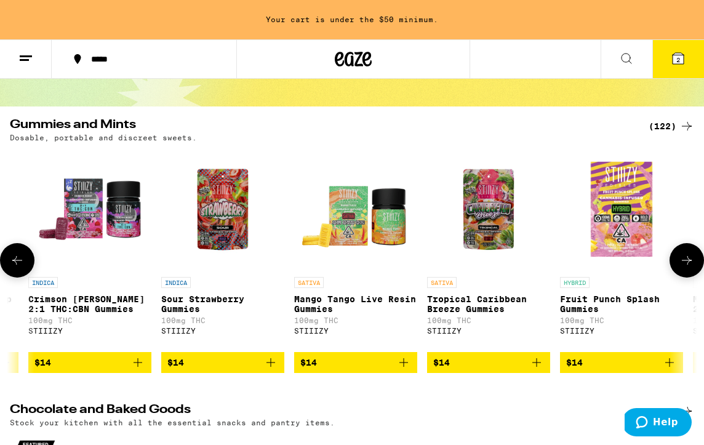
click at [680, 267] on icon at bounding box center [687, 260] width 15 height 15
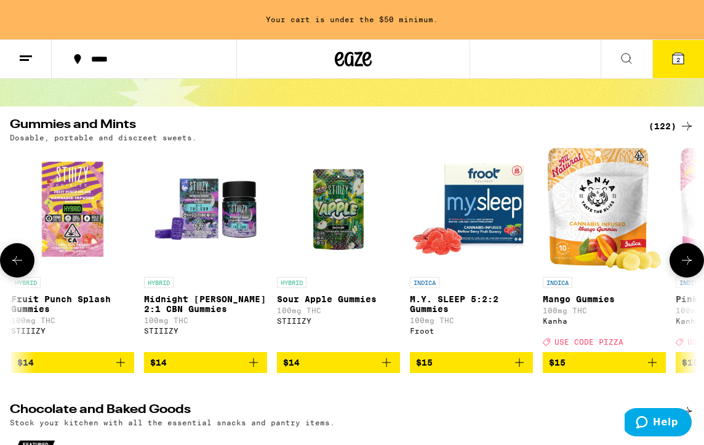
scroll to position [0, 4256]
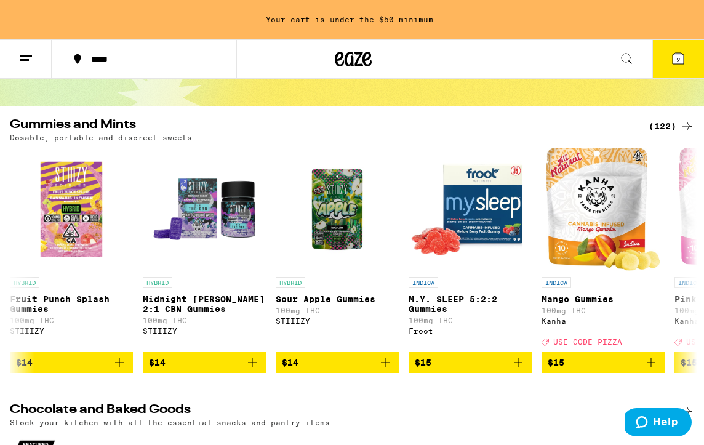
click at [658, 127] on div "(122)" at bounding box center [672, 126] width 46 height 15
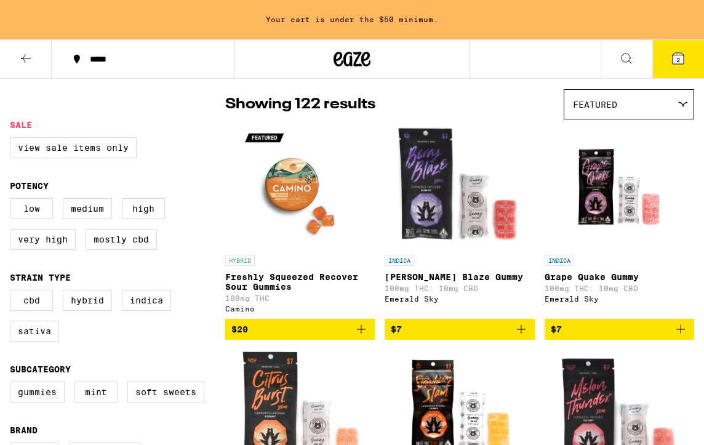
click at [666, 67] on div "Gummies and Mints Dosable, portable and discreet sweets." at bounding box center [352, 27] width 704 height 80
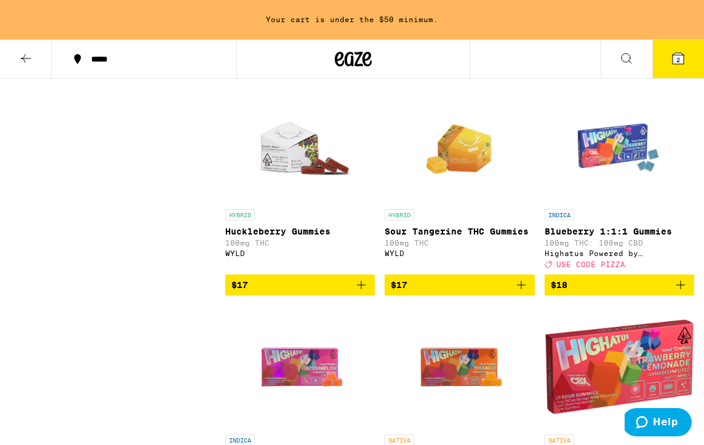
scroll to position [3948, 0]
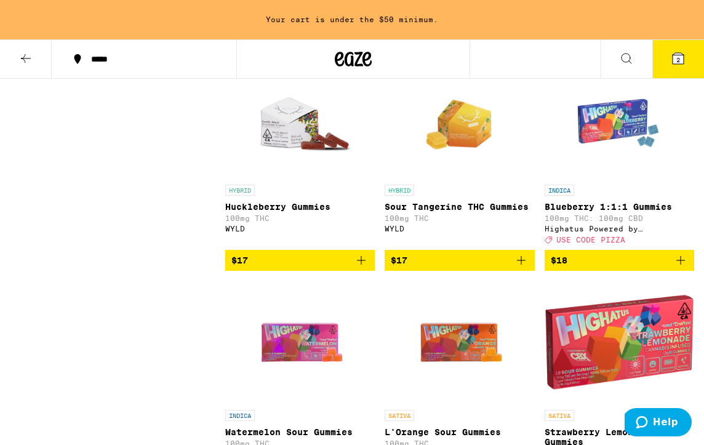
click at [617, 268] on span "$18" at bounding box center [619, 260] width 137 height 15
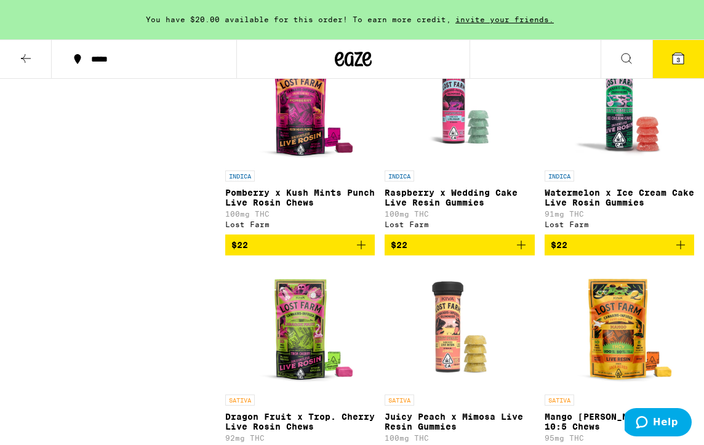
scroll to position [8288, 0]
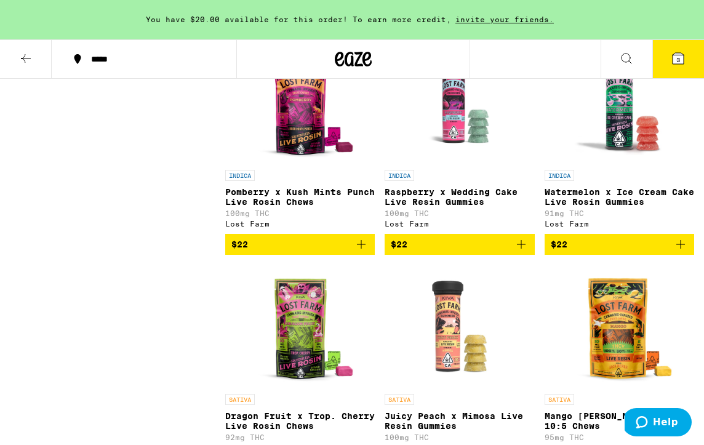
click at [526, 28] on icon "Add to bag" at bounding box center [521, 20] width 15 height 15
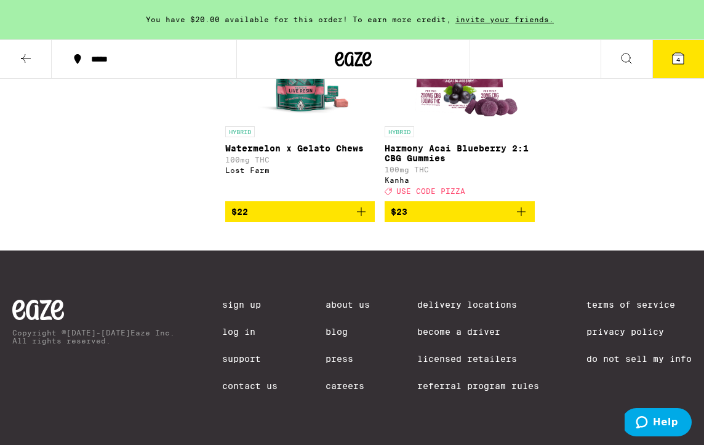
scroll to position [9347, 0]
click at [28, 60] on icon at bounding box center [25, 58] width 15 height 15
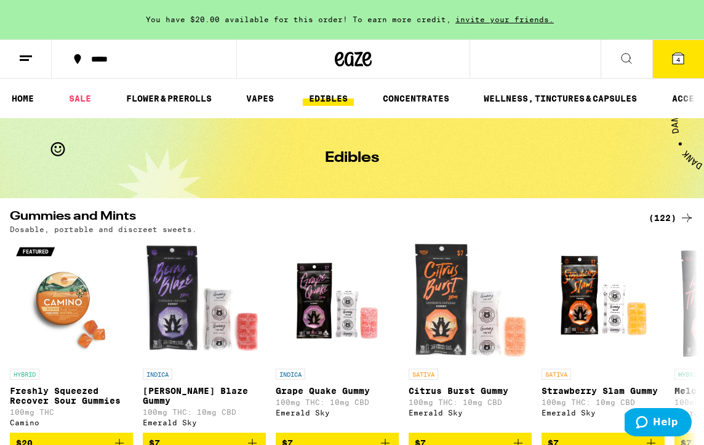
drag, startPoint x: 290, startPoint y: 105, endPoint x: 272, endPoint y: 107, distance: 18.6
click at [272, 107] on ul "HOME SALE FLOWER & PREROLLS VAPES EDIBLES CONCENTRATES WELLNESS, TINCTURES & CA…" at bounding box center [352, 98] width 704 height 39
click at [263, 101] on link "VAPES" at bounding box center [260, 98] width 40 height 15
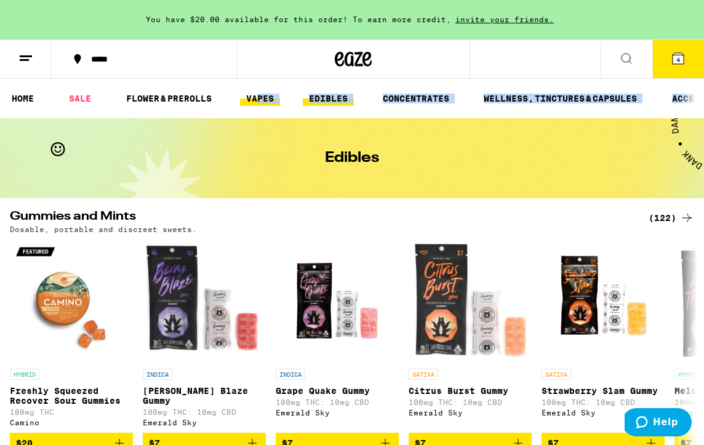
drag, startPoint x: 257, startPoint y: 121, endPoint x: 262, endPoint y: 102, distance: 19.7
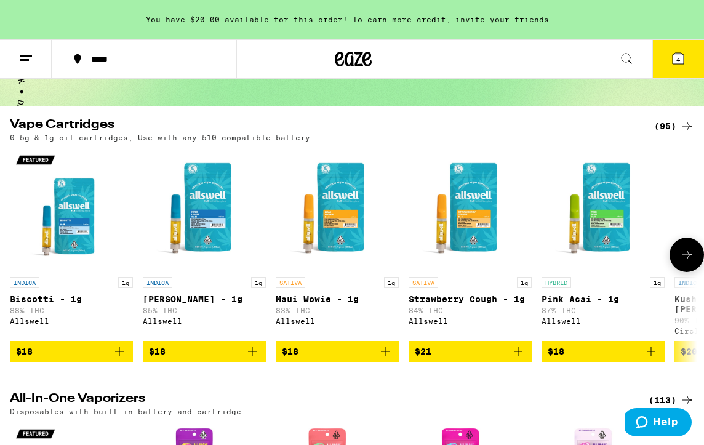
scroll to position [91, 0]
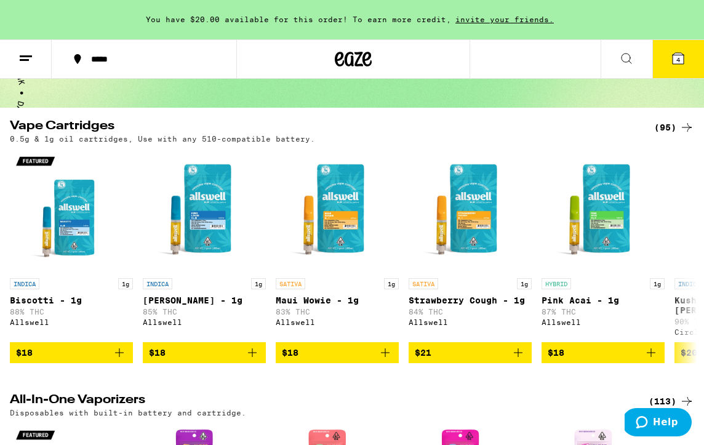
click at [688, 126] on icon at bounding box center [687, 127] width 15 height 15
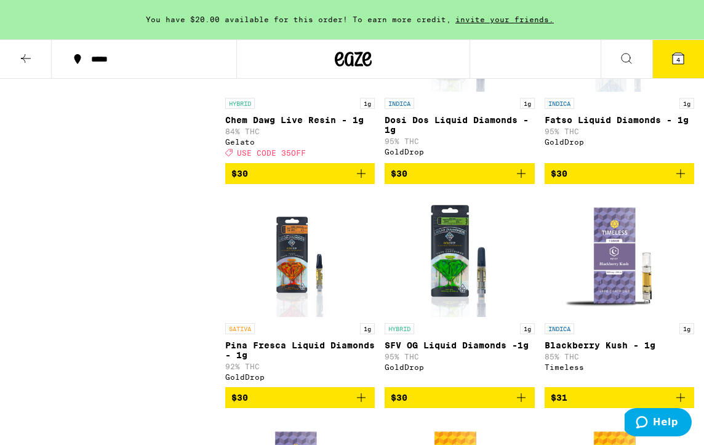
scroll to position [2945, 0]
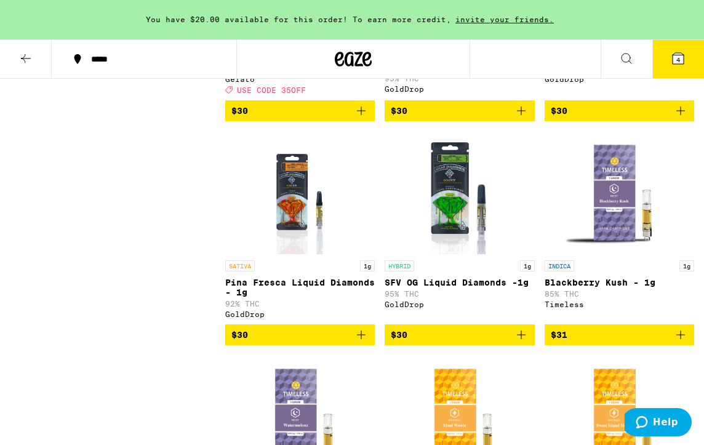
drag, startPoint x: 654, startPoint y: 179, endPoint x: 655, endPoint y: 36, distance: 142.2
drag, startPoint x: 655, startPoint y: 36, endPoint x: 654, endPoint y: 6, distance: 30.8
click at [654, 6] on div "You have $20.00 available for this order! To earn more credit, invite your frie…" at bounding box center [352, 19] width 704 height 39
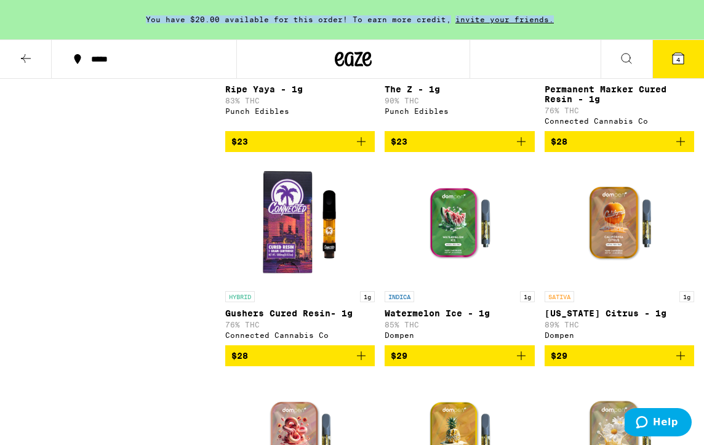
scroll to position [1585, 0]
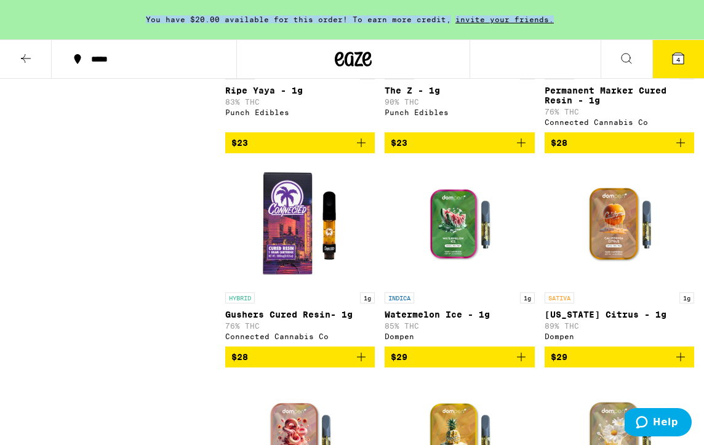
click at [521, 150] on icon "Add to bag" at bounding box center [521, 142] width 15 height 15
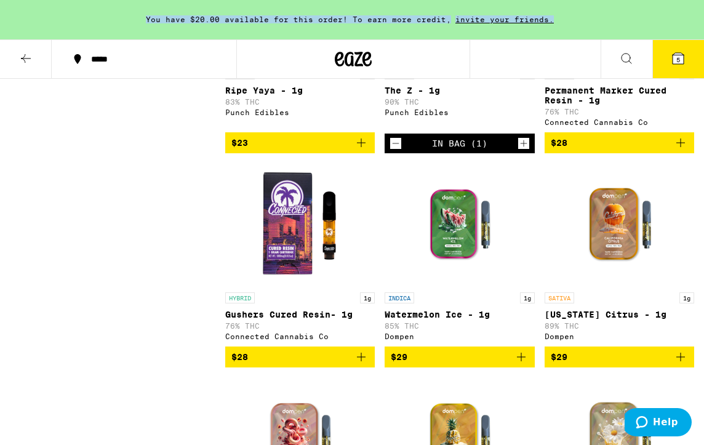
click at [521, 151] on icon "Increment" at bounding box center [523, 143] width 11 height 15
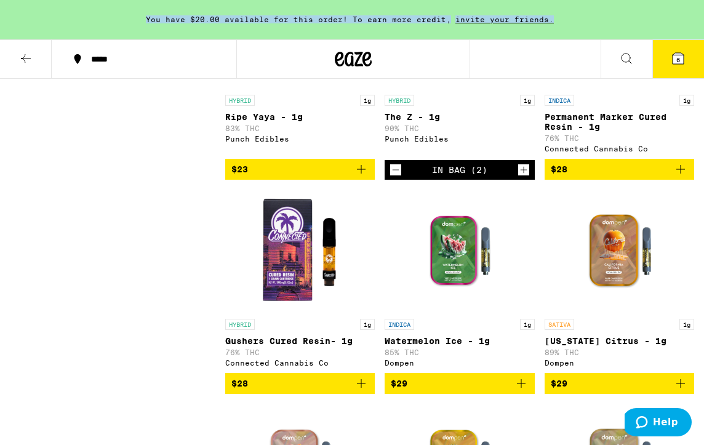
click at [523, 174] on icon "Increment" at bounding box center [523, 170] width 7 height 7
click at [25, 58] on icon at bounding box center [25, 58] width 15 height 15
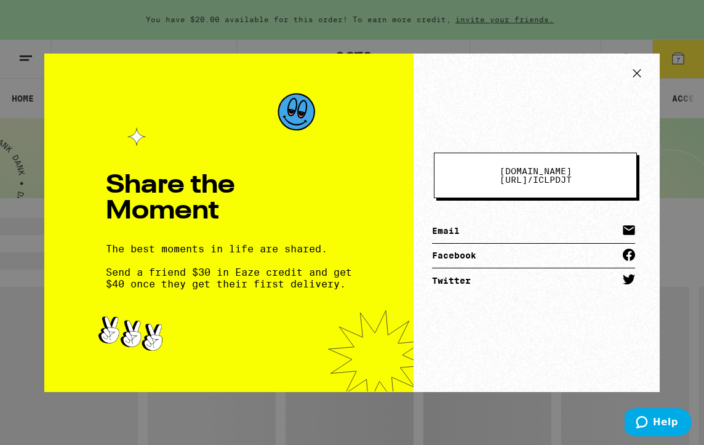
click at [25, 58] on div "Share the Moment The best moments in life are shared. Send a friend $30 in Eaze…" at bounding box center [352, 222] width 704 height 445
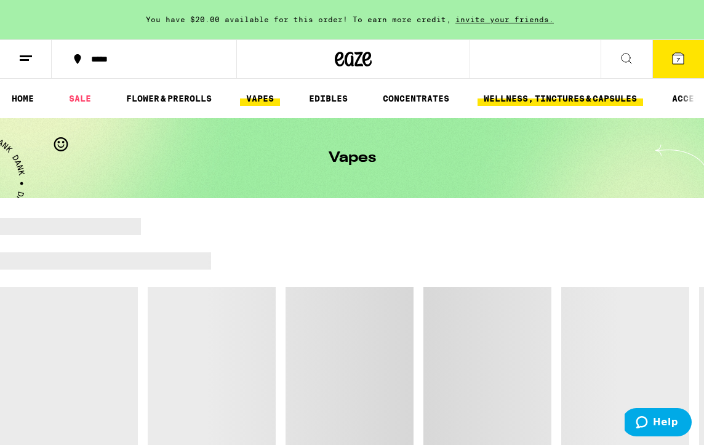
click at [574, 94] on link "WELLNESS, TINCTURES & CAPSULES" at bounding box center [561, 98] width 166 height 15
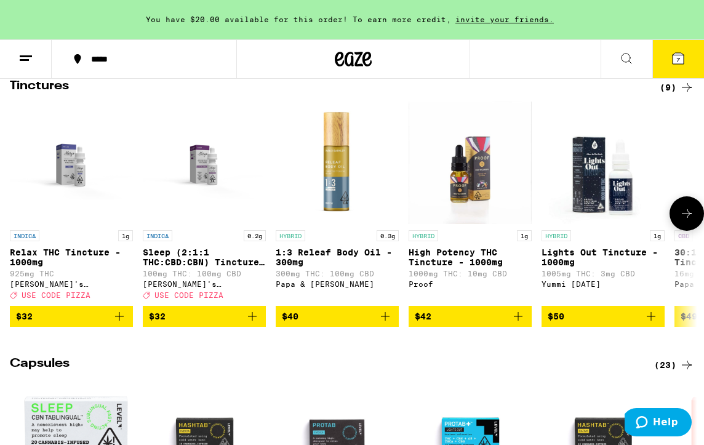
scroll to position [419, 0]
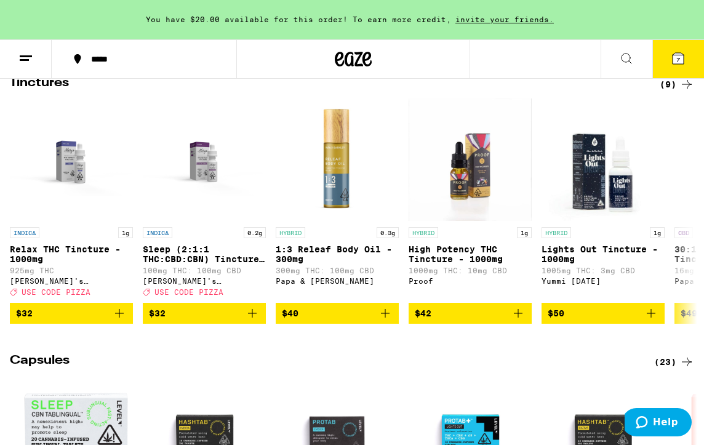
click at [689, 89] on icon at bounding box center [687, 84] width 10 height 9
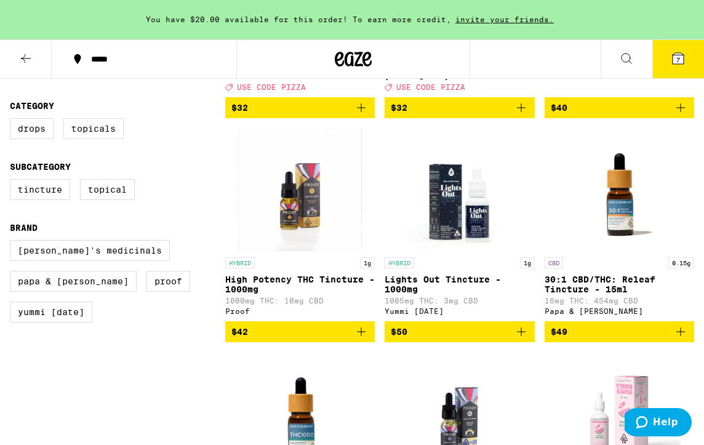
scroll to position [325, 0]
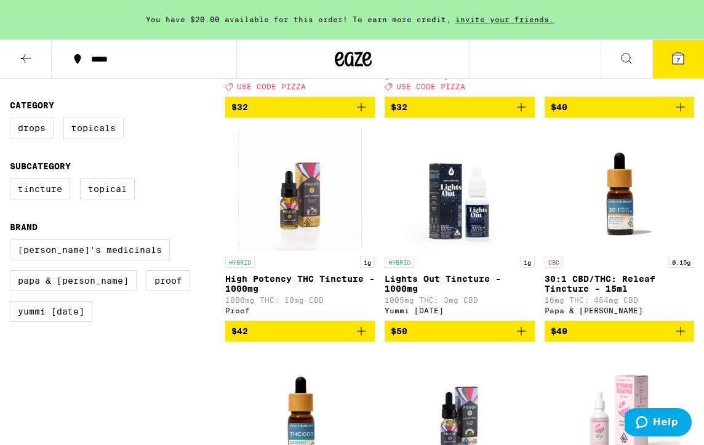
click at [363, 339] on icon "Add to bag" at bounding box center [361, 331] width 15 height 15
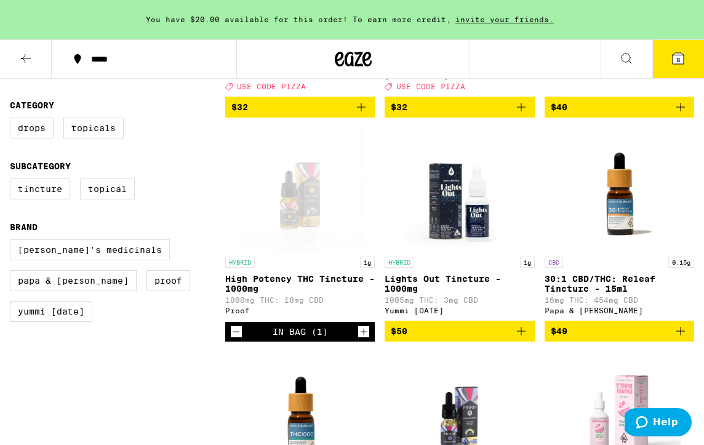
click at [363, 339] on icon "Increment" at bounding box center [363, 331] width 11 height 15
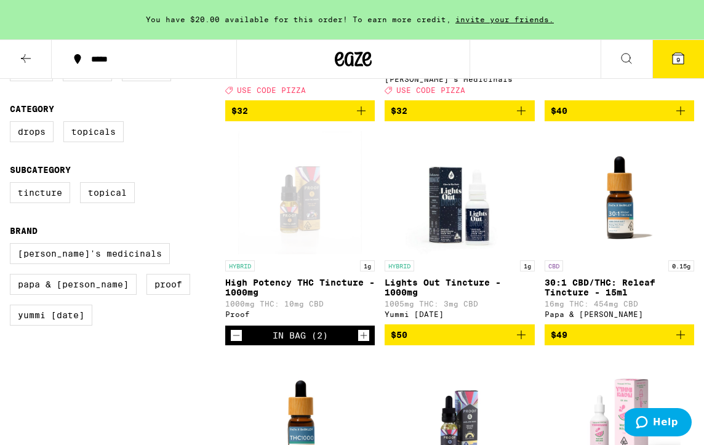
scroll to position [320, 0]
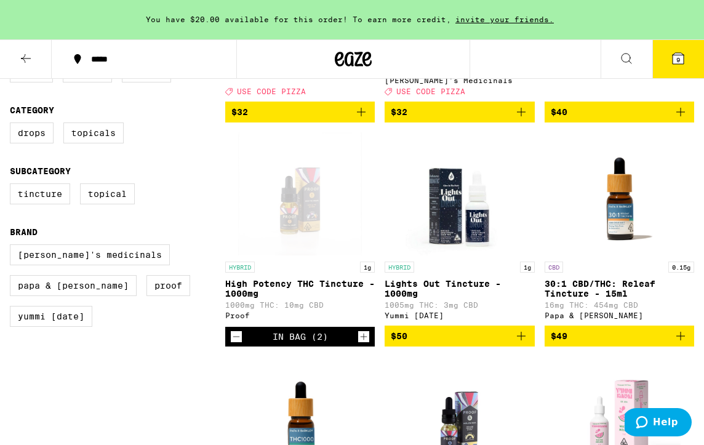
click at [240, 344] on icon "Decrement" at bounding box center [236, 336] width 11 height 15
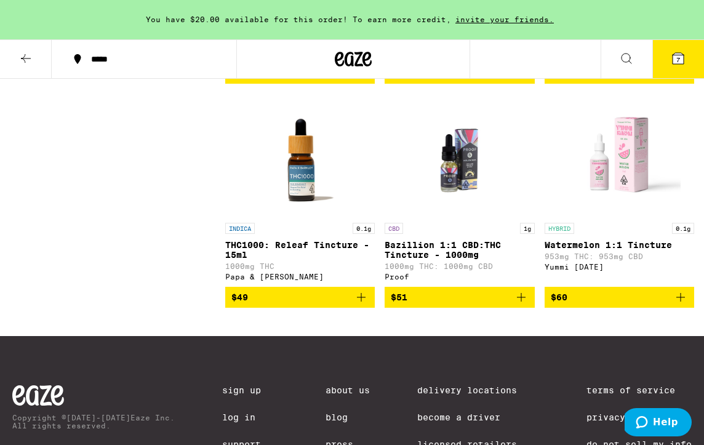
scroll to position [584, 0]
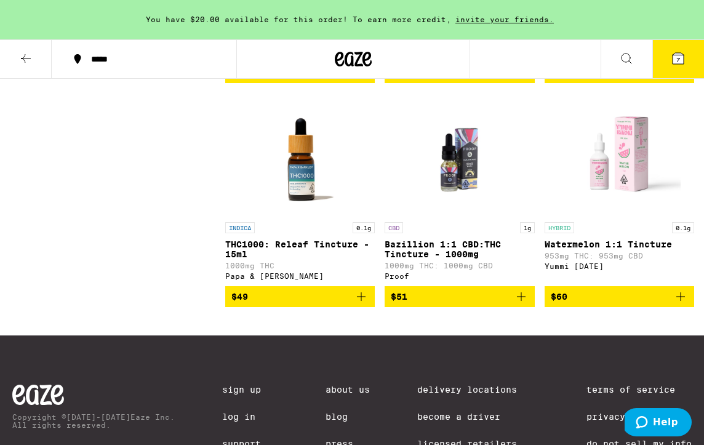
click at [521, 304] on icon "Add to bag" at bounding box center [521, 296] width 15 height 15
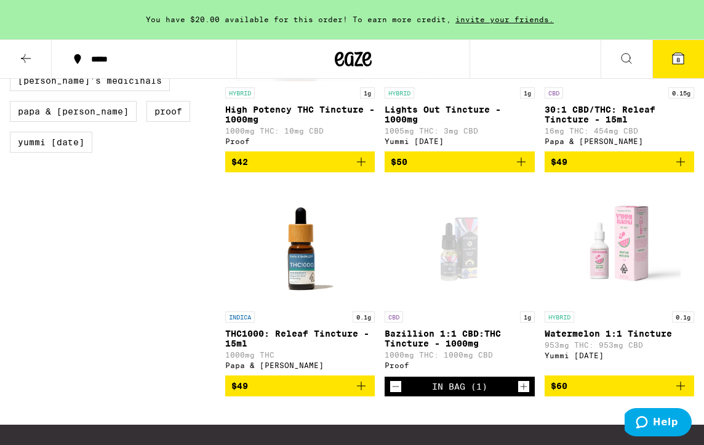
scroll to position [493, 0]
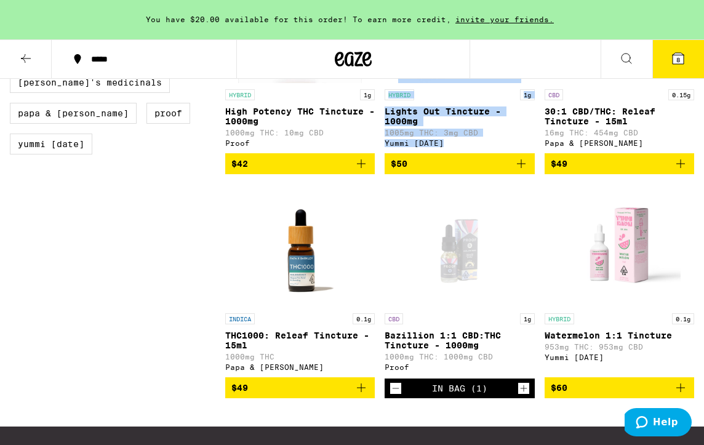
drag, startPoint x: 383, startPoint y: 179, endPoint x: 369, endPoint y: 182, distance: 13.8
click at [369, 182] on div "INDICA 1g Relax THC Tincture - 1000mg 925mg THC [PERSON_NAME]'s Medicinals Deal…" at bounding box center [459, 62] width 469 height 674
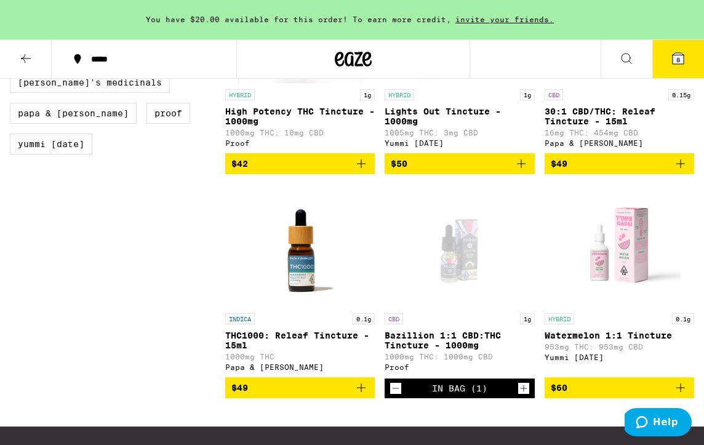
drag, startPoint x: 149, startPoint y: 278, endPoint x: 156, endPoint y: 275, distance: 7.4
click at [149, 278] on div "Clearfalse filter Sale View Sale Items Only Potency Low Medium Very High Mostly…" at bounding box center [117, 52] width 215 height 728
click at [157, 274] on div "Clearfalse filter Sale View Sale Items Only Potency Low Medium Very High Mostly…" at bounding box center [117, 52] width 215 height 728
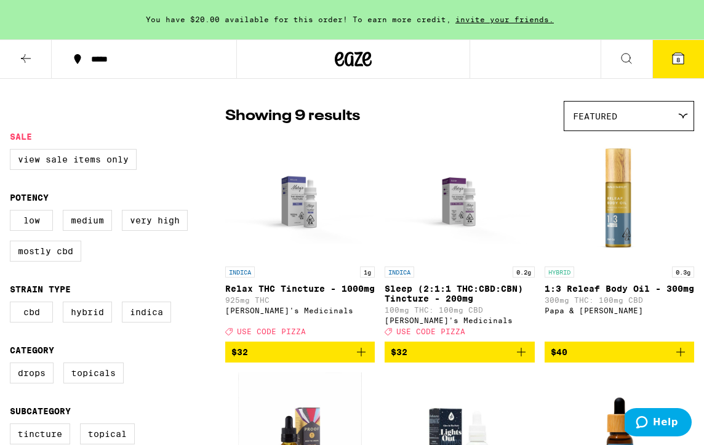
scroll to position [87, 0]
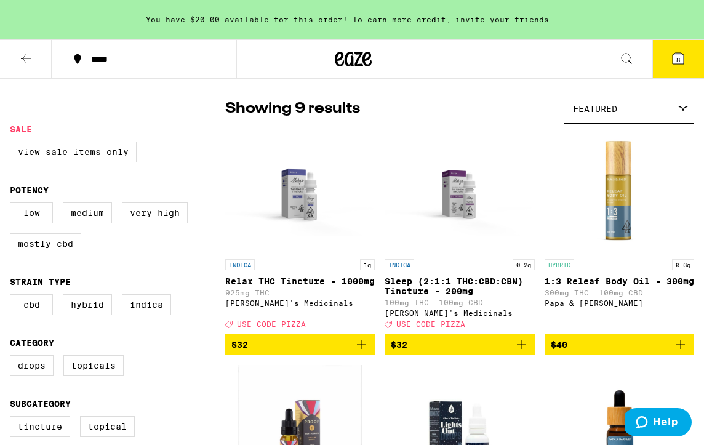
click at [361, 349] on icon "Add to bag" at bounding box center [361, 344] width 9 height 9
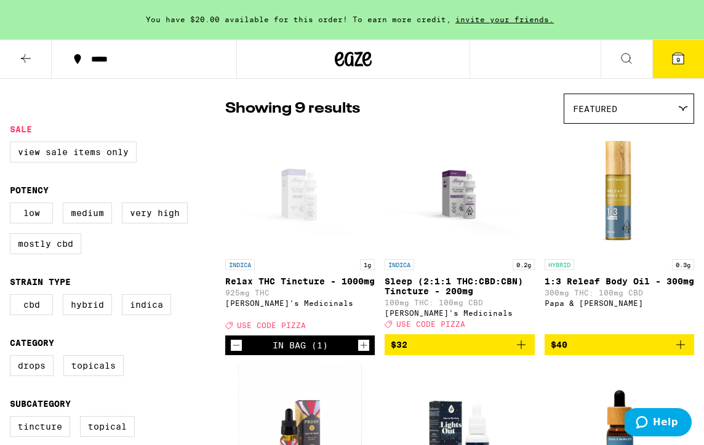
click at [677, 62] on span "9" at bounding box center [679, 59] width 4 height 7
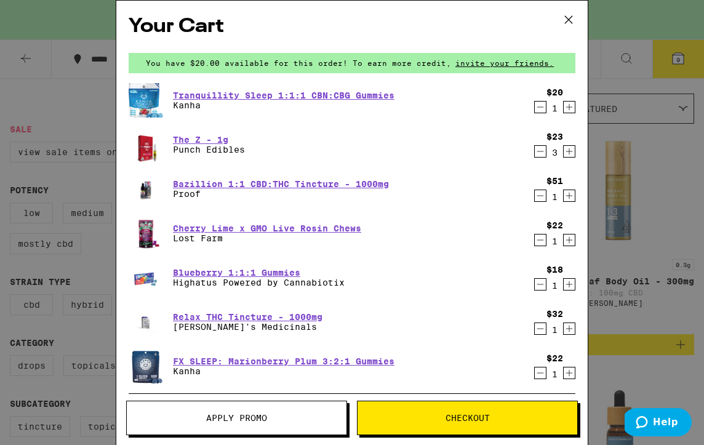
click at [326, 414] on span "Apply Promo" at bounding box center [237, 418] width 220 height 9
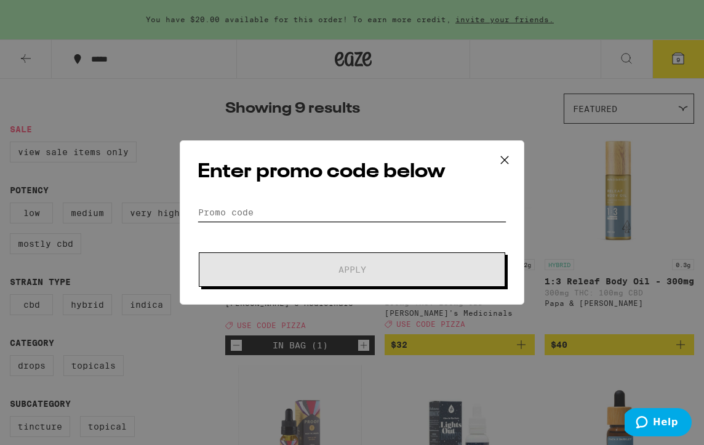
click at [379, 214] on input "Promo Code" at bounding box center [352, 212] width 309 height 18
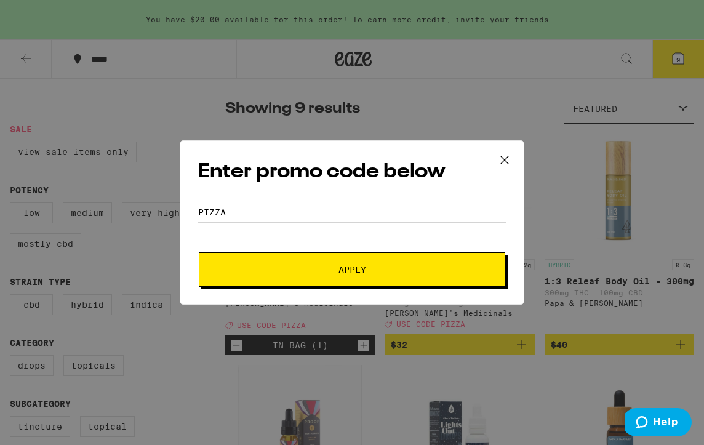
type input "pizza"
click at [199, 252] on button "Apply" at bounding box center [352, 269] width 307 height 34
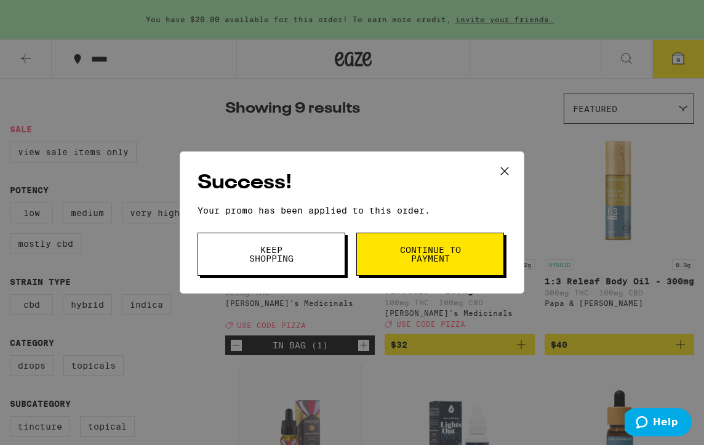
click at [463, 260] on button "Continue to payment" at bounding box center [430, 254] width 148 height 43
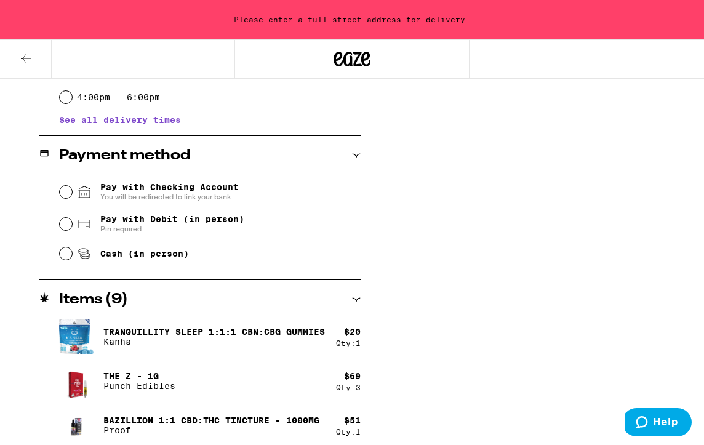
scroll to position [475, 0]
click at [66, 228] on input "Pay with Debit (in person) Pin required" at bounding box center [66, 223] width 12 height 12
radio input "true"
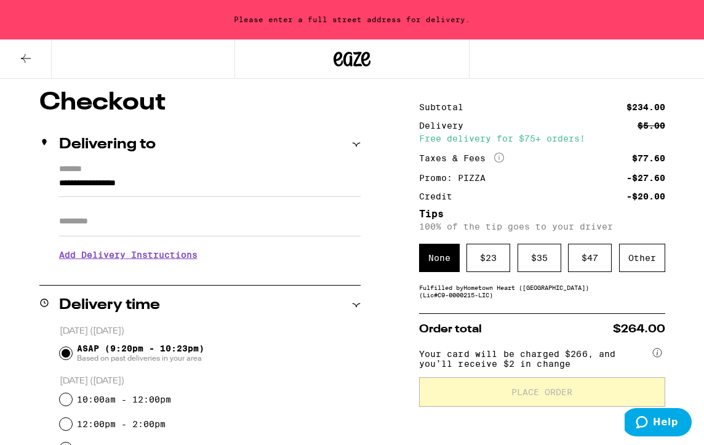
scroll to position [86, 0]
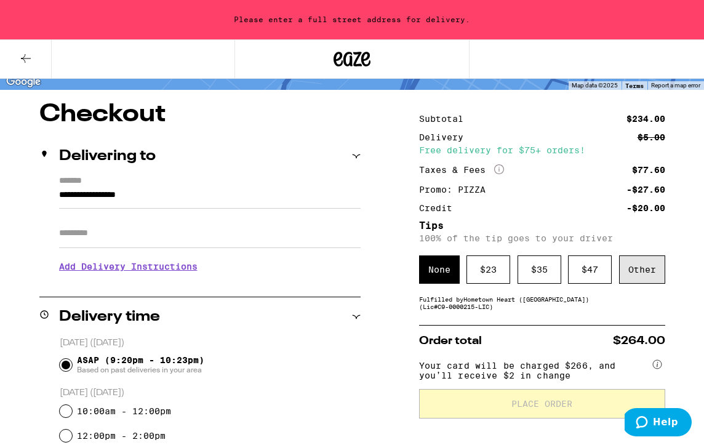
click at [653, 270] on div "Other" at bounding box center [642, 270] width 46 height 28
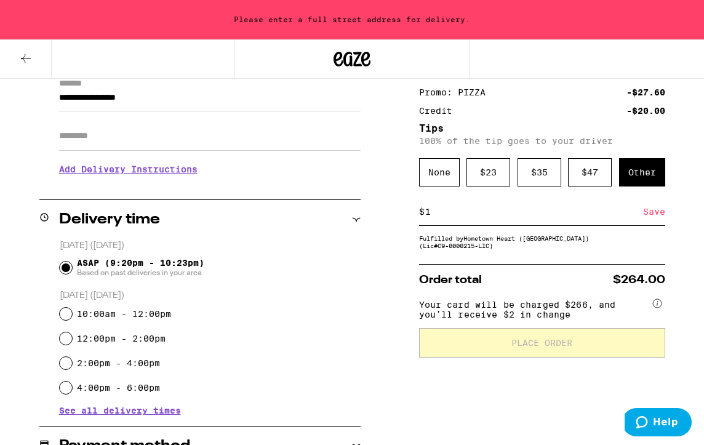
scroll to position [198, 0]
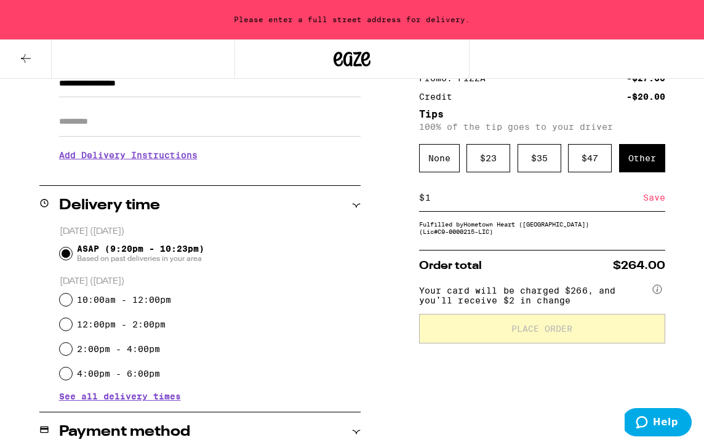
type input "1"
click at [585, 376] on div "Subtotal $234.00 Delivery $5.00 Free delivery for $75+ orders! Taxes & Fees Mor…" at bounding box center [542, 449] width 246 height 916
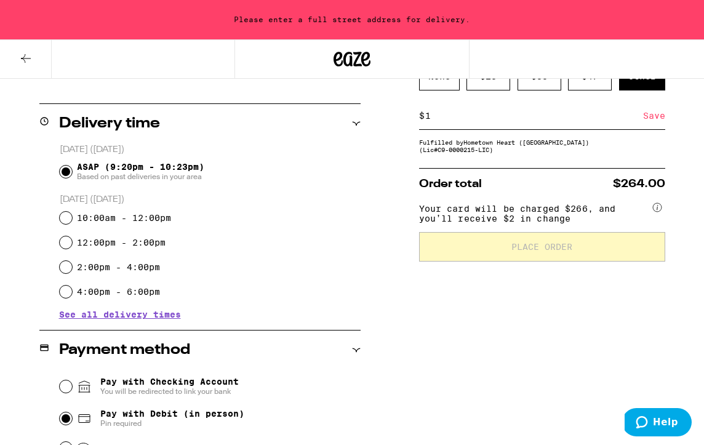
scroll to position [272, 0]
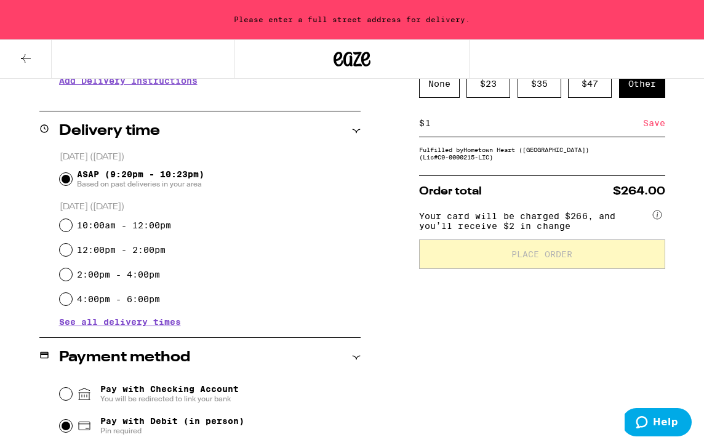
click at [71, 219] on div "10:00am - 12:00pm" at bounding box center [210, 225] width 301 height 25
click at [66, 213] on p "[DATE] ([DATE])" at bounding box center [210, 207] width 301 height 12
click at [67, 223] on input "10:00am - 12:00pm" at bounding box center [66, 225] width 12 height 12
radio input "true"
click at [71, 180] on input "ASAP (9:20pm - 10:23pm) Based on past deliveries in your area" at bounding box center [66, 179] width 12 height 12
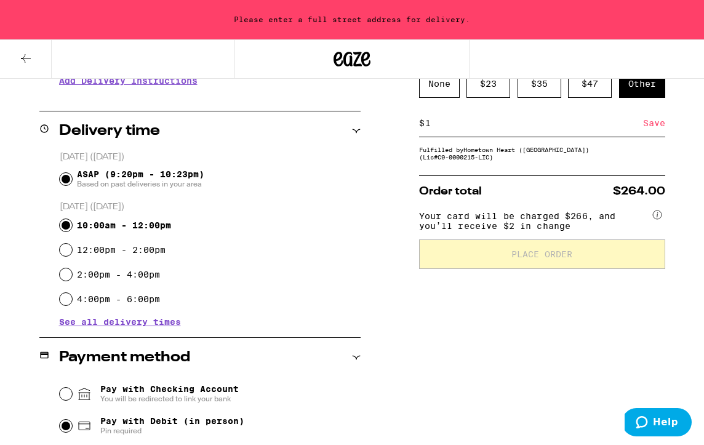
radio input "true"
click at [501, 129] on input "1" at bounding box center [534, 123] width 219 height 11
click at [525, 341] on div "Subtotal $234.00 Delivery $5.00 Free delivery for $75+ orders! Taxes & Fees Mor…" at bounding box center [542, 374] width 246 height 916
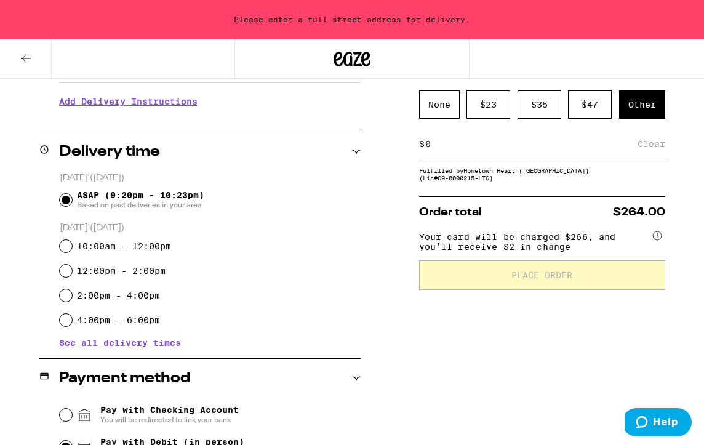
scroll to position [0, 0]
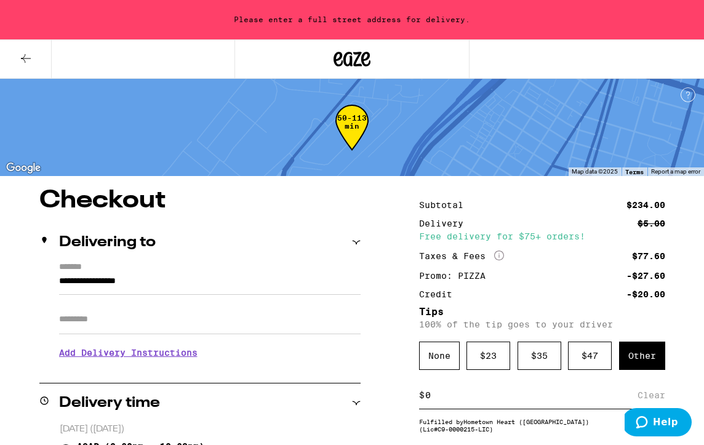
click at [230, 322] on input "Apt/Suite" at bounding box center [210, 320] width 302 height 30
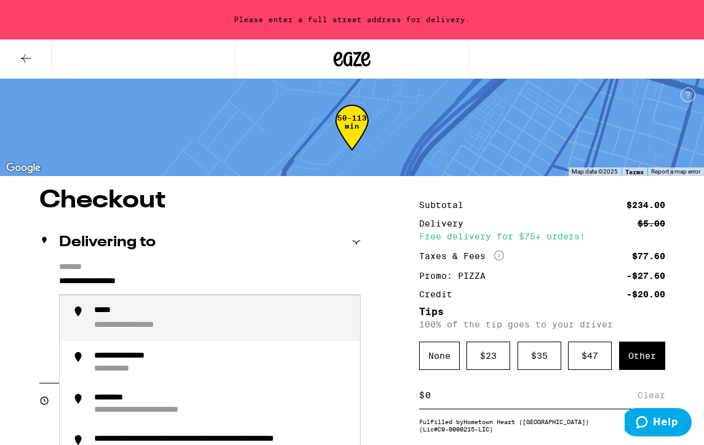
drag, startPoint x: 195, startPoint y: 285, endPoint x: 38, endPoint y: 275, distance: 156.7
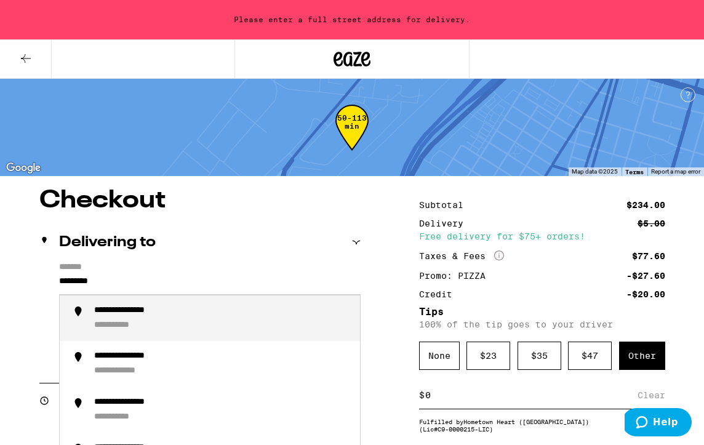
click at [223, 327] on div "**********" at bounding box center [222, 318] width 256 height 26
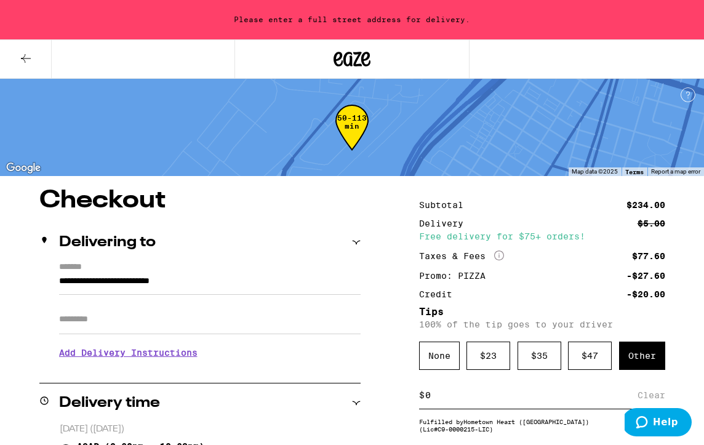
type input "**********"
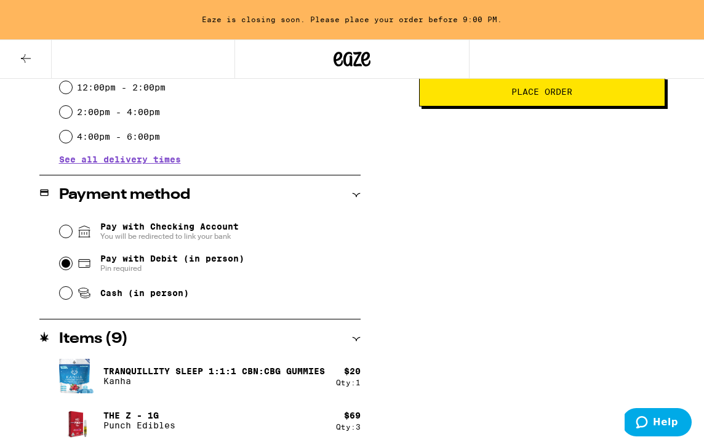
scroll to position [455, 0]
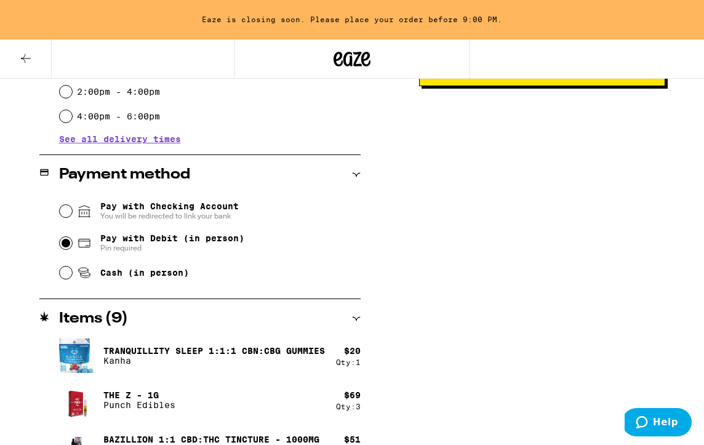
click at [514, 86] on button "Place Order" at bounding box center [542, 72] width 246 height 30
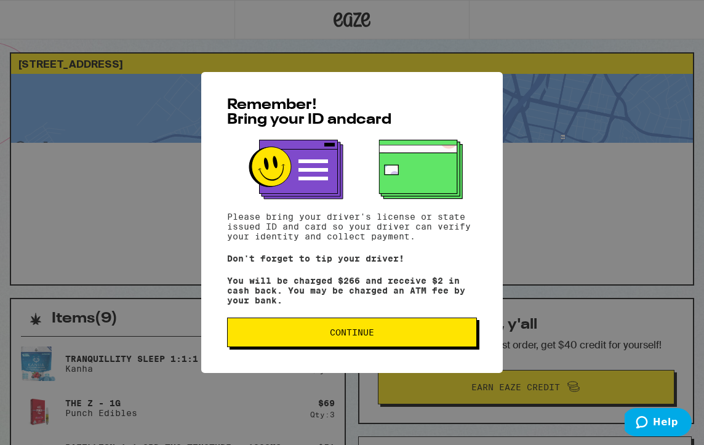
scroll to position [15, 0]
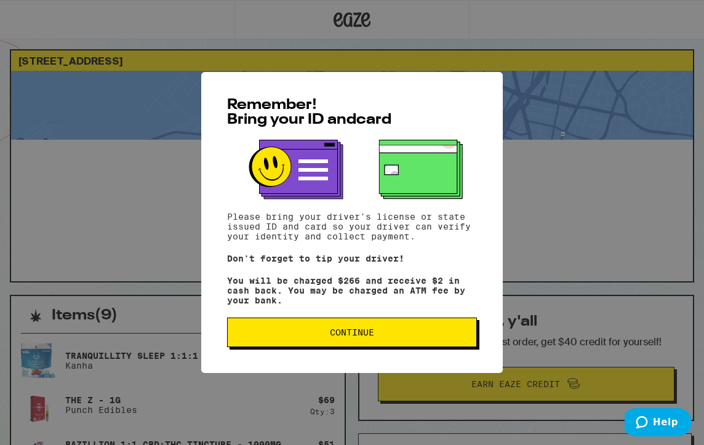
click at [466, 330] on button "Continue" at bounding box center [352, 333] width 250 height 30
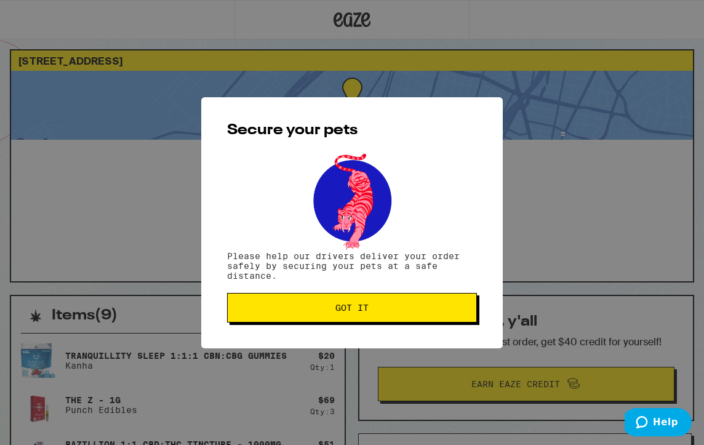
click at [453, 309] on span "Got it" at bounding box center [352, 308] width 229 height 9
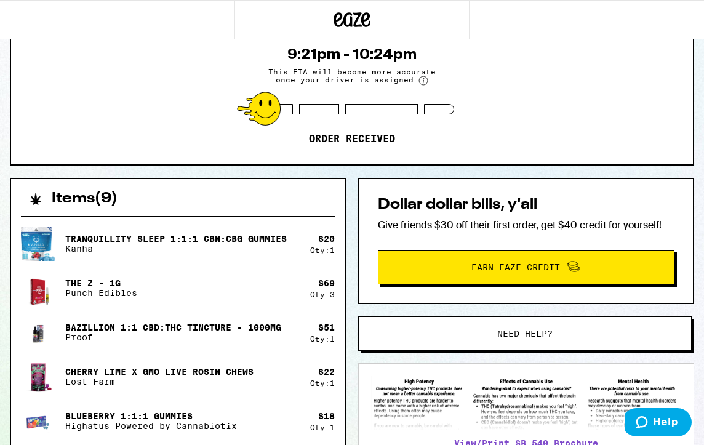
scroll to position [134, 0]
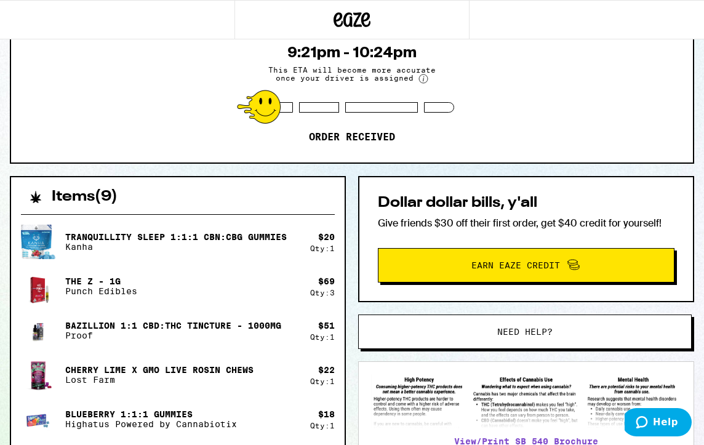
click at [459, 277] on button "Earn Eaze Credit" at bounding box center [526, 265] width 297 height 34
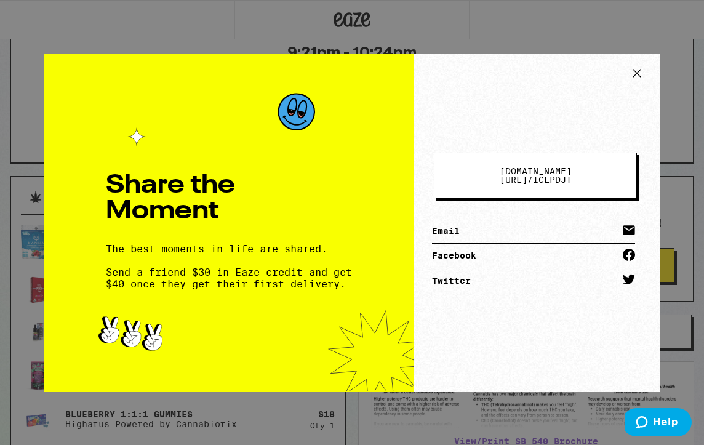
click at [483, 227] on link "Email" at bounding box center [533, 231] width 203 height 25
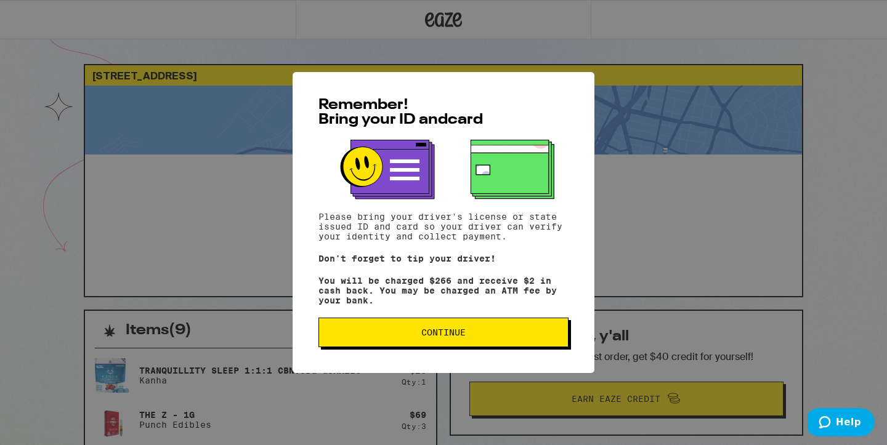
scroll to position [134, 0]
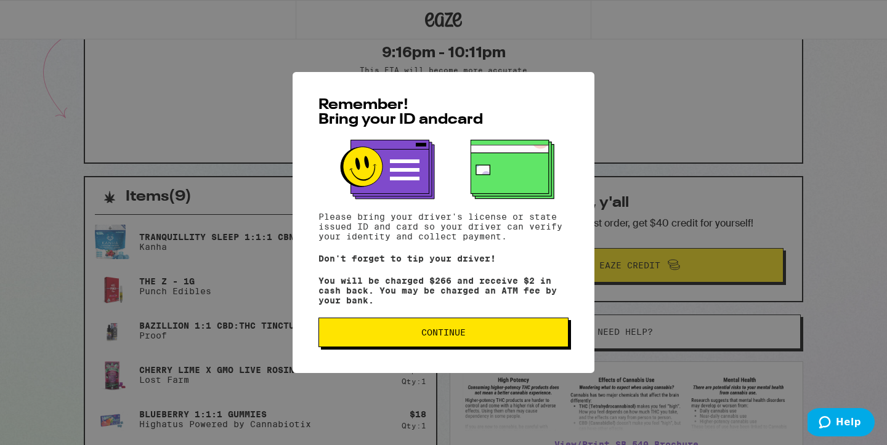
click at [530, 337] on span "Continue" at bounding box center [443, 332] width 229 height 9
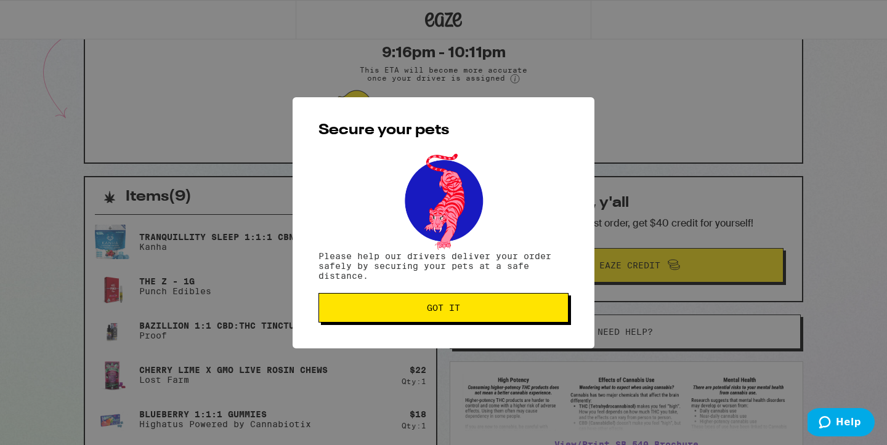
click at [520, 312] on span "Got it" at bounding box center [443, 308] width 229 height 9
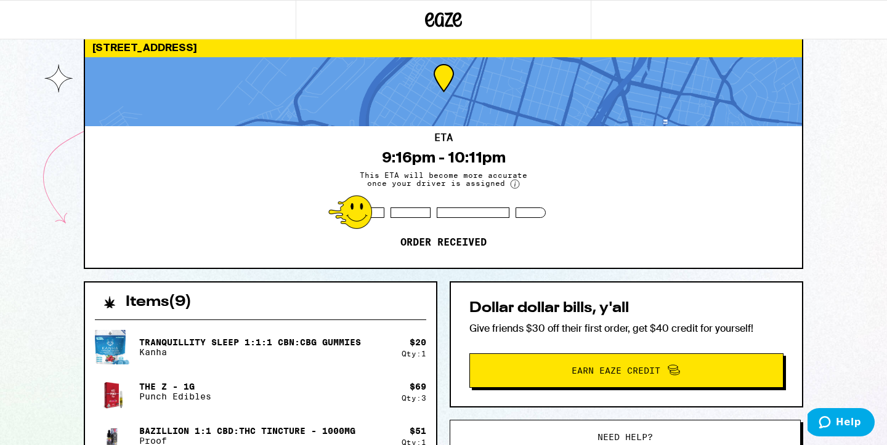
scroll to position [0, 0]
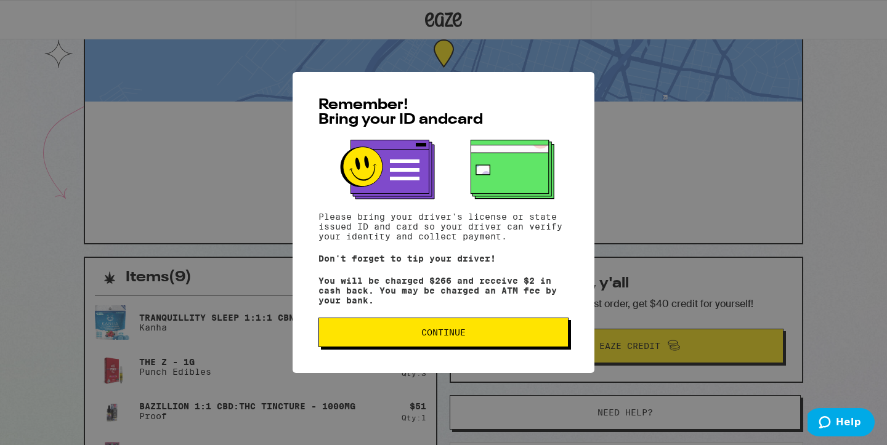
click at [417, 337] on span "Continue" at bounding box center [443, 332] width 229 height 9
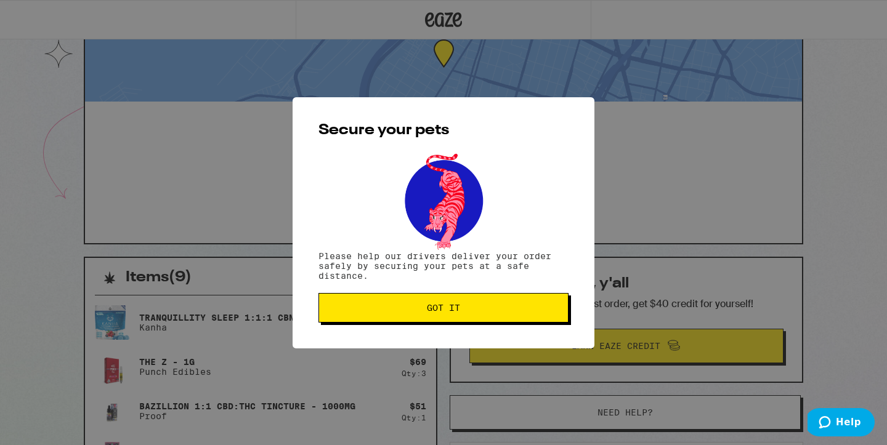
click at [397, 310] on span "Got it" at bounding box center [443, 308] width 229 height 9
